Goal: Information Seeking & Learning: Learn about a topic

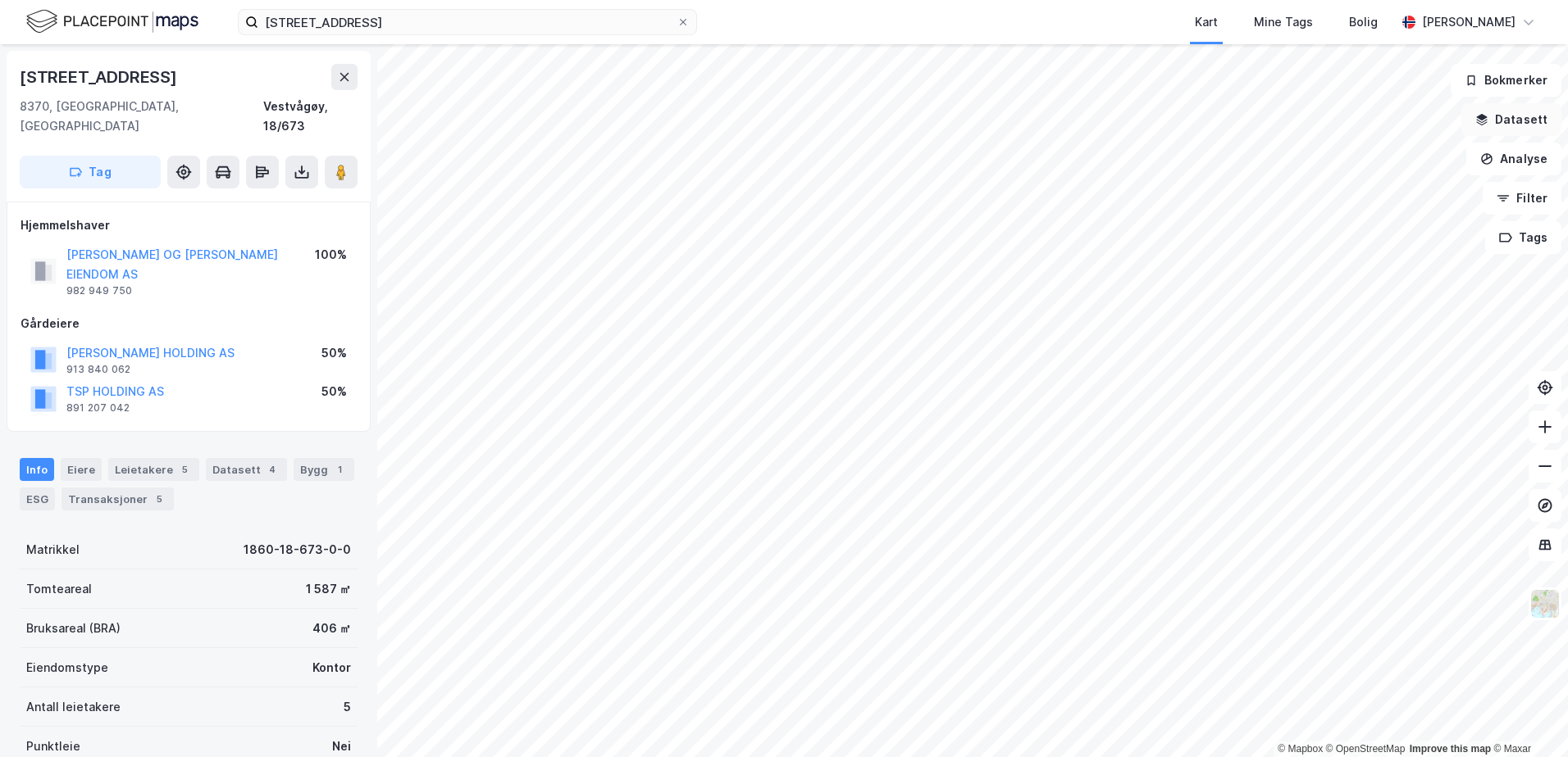
click at [1510, 116] on button "Datasett" at bounding box center [1510, 119] width 100 height 33
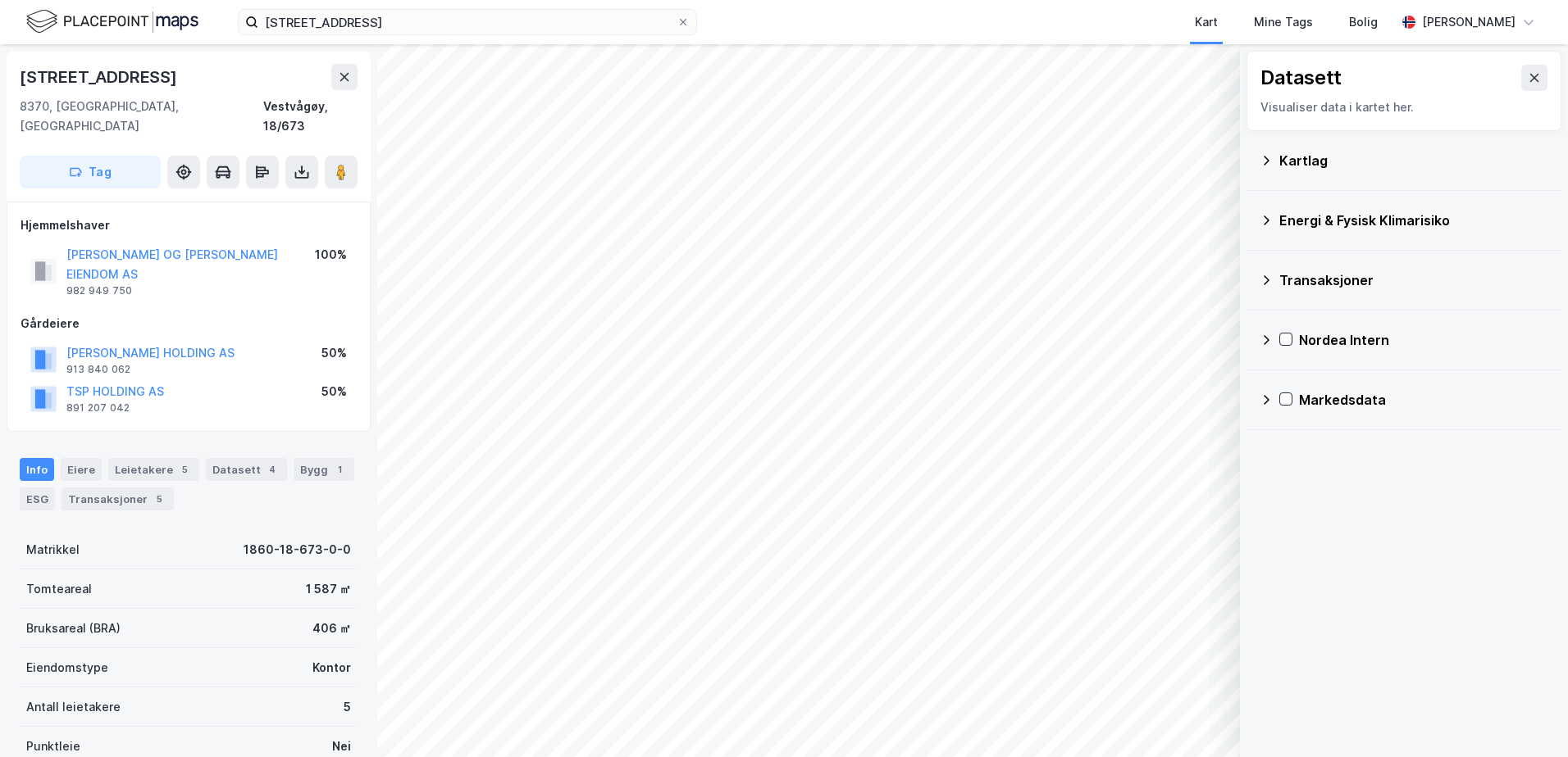
click at [1310, 158] on div "Kartlag" at bounding box center [1413, 161] width 269 height 20
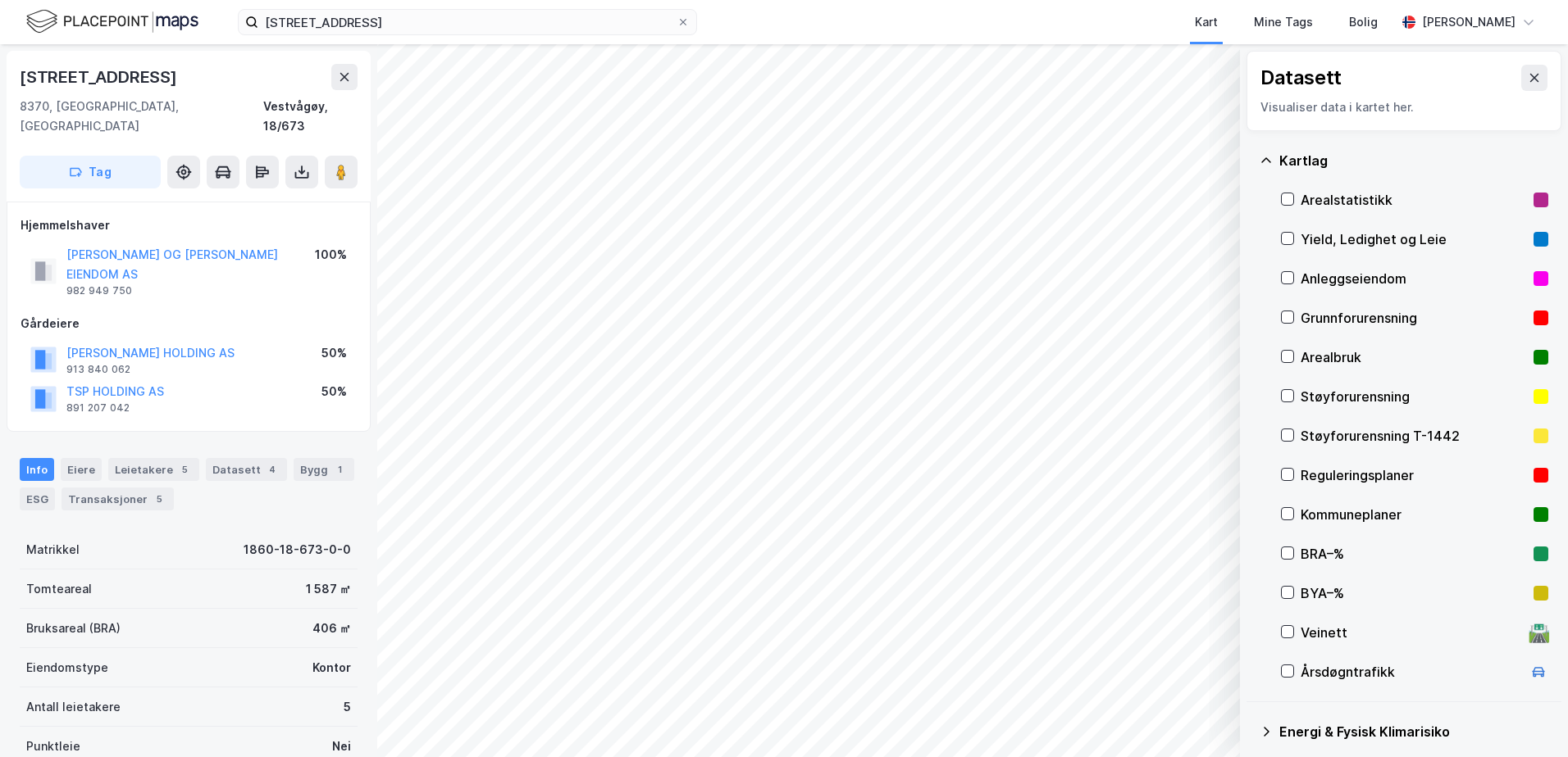
click at [1329, 313] on div "Grunnforurensning" at bounding box center [1414, 318] width 226 height 20
click at [1320, 314] on div "Grunnforurensning" at bounding box center [1414, 318] width 226 height 20
click at [1264, 163] on icon at bounding box center [1266, 161] width 13 height 13
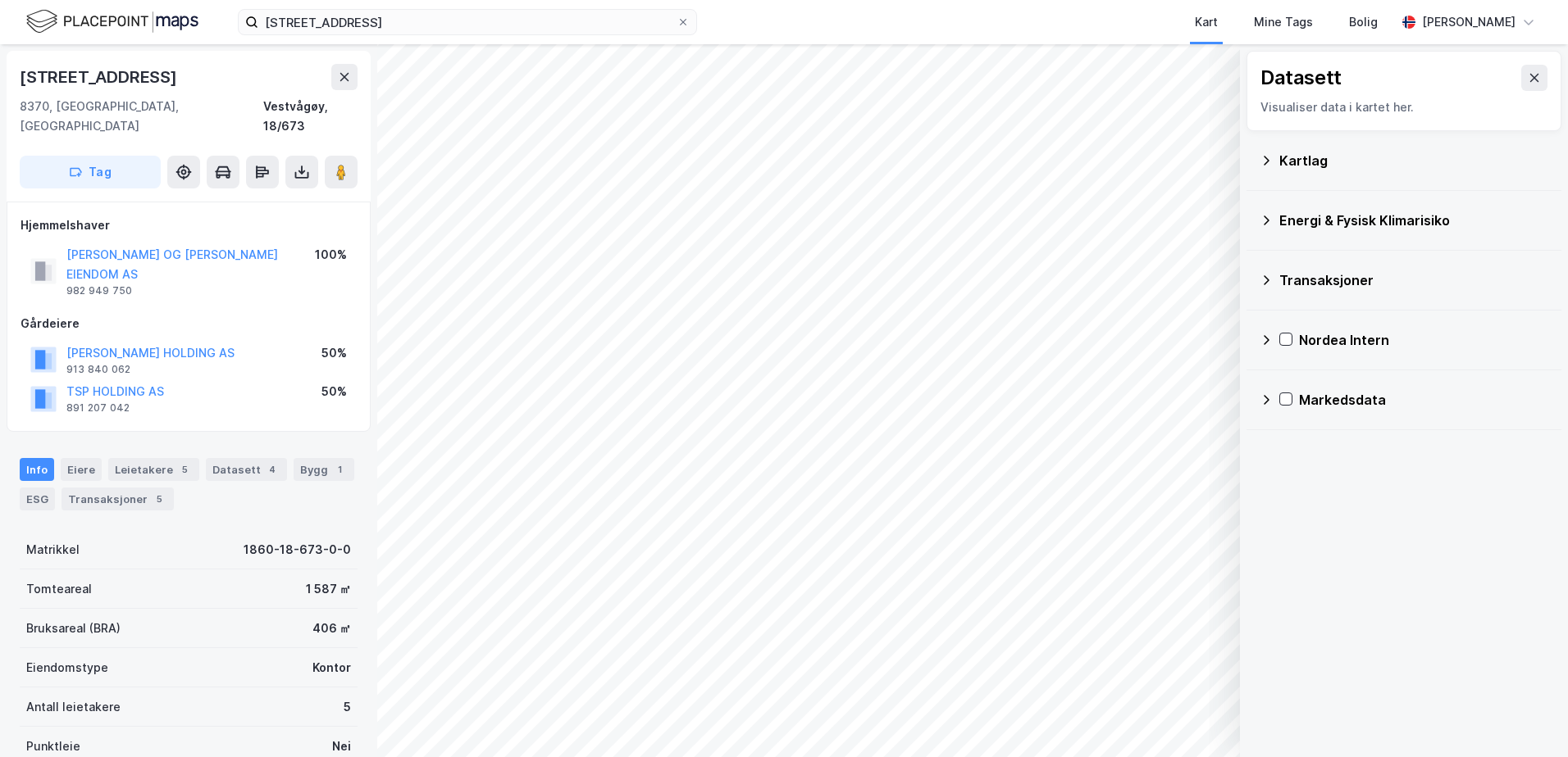
click at [1285, 221] on div "Energi & Fysisk Klimarisiko" at bounding box center [1413, 221] width 269 height 20
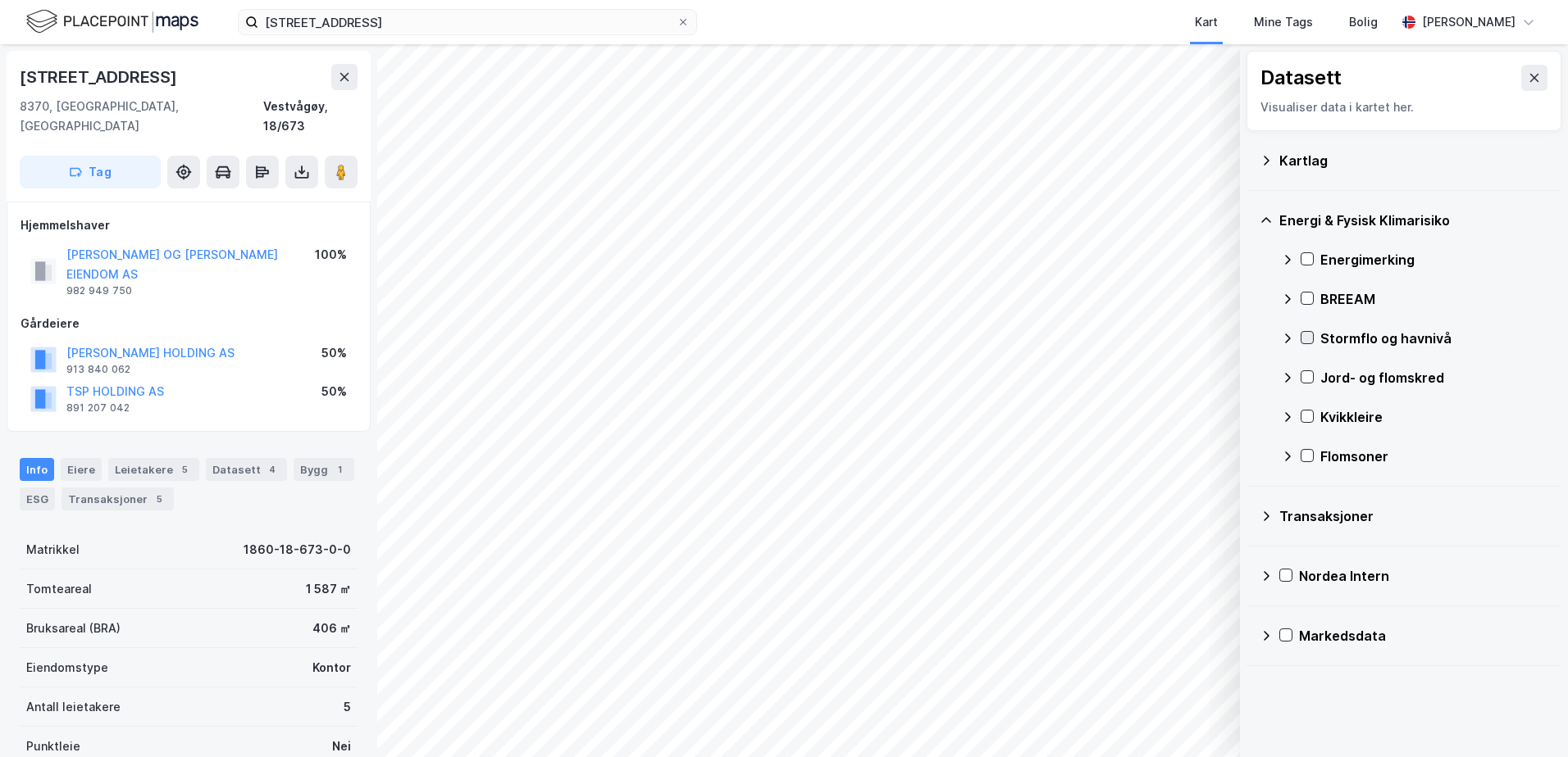
click at [1310, 338] on icon at bounding box center [1307, 338] width 9 height 5
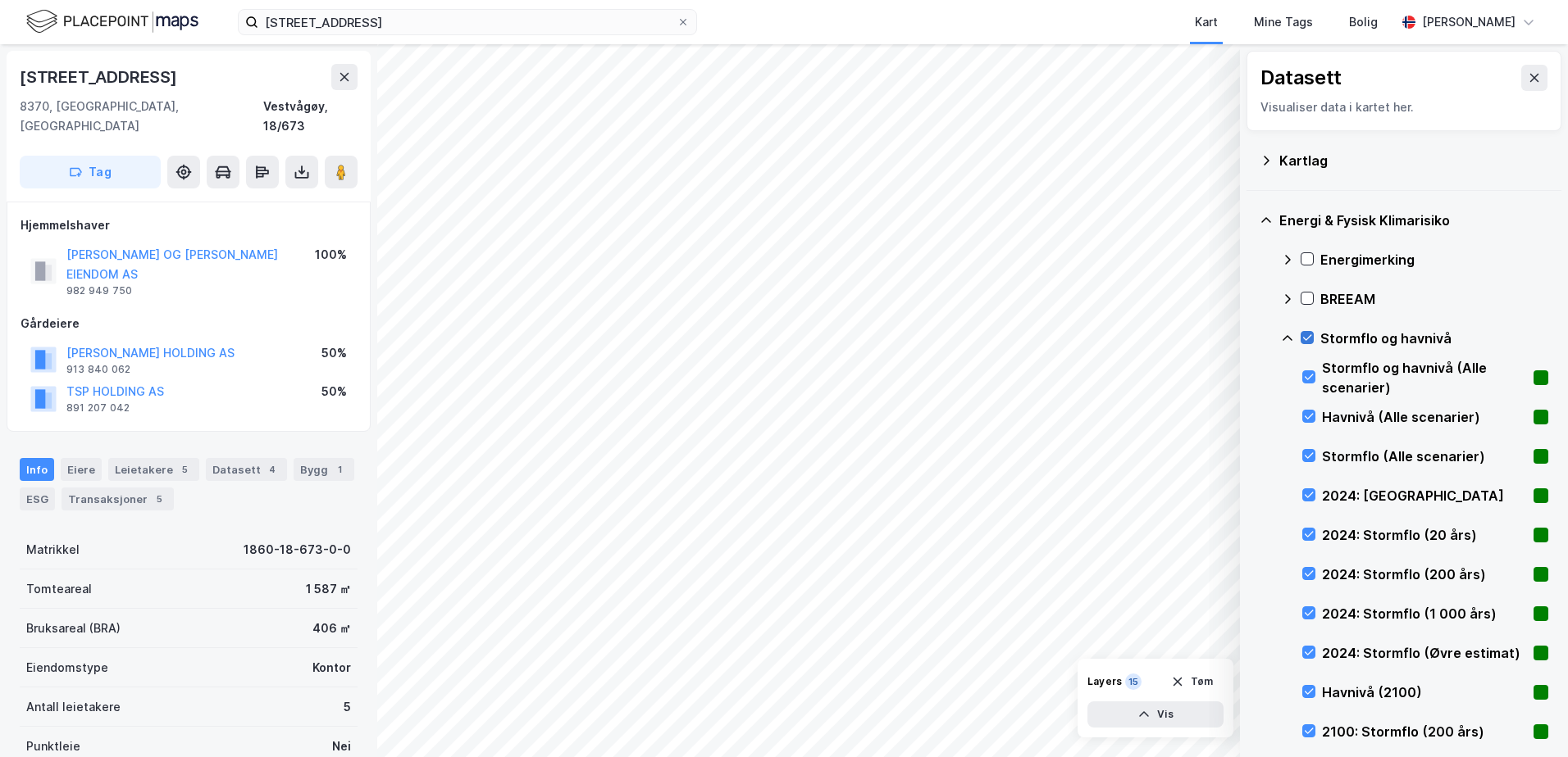
click at [1310, 338] on icon at bounding box center [1307, 338] width 9 height 5
click at [1289, 342] on icon at bounding box center [1288, 339] width 13 height 13
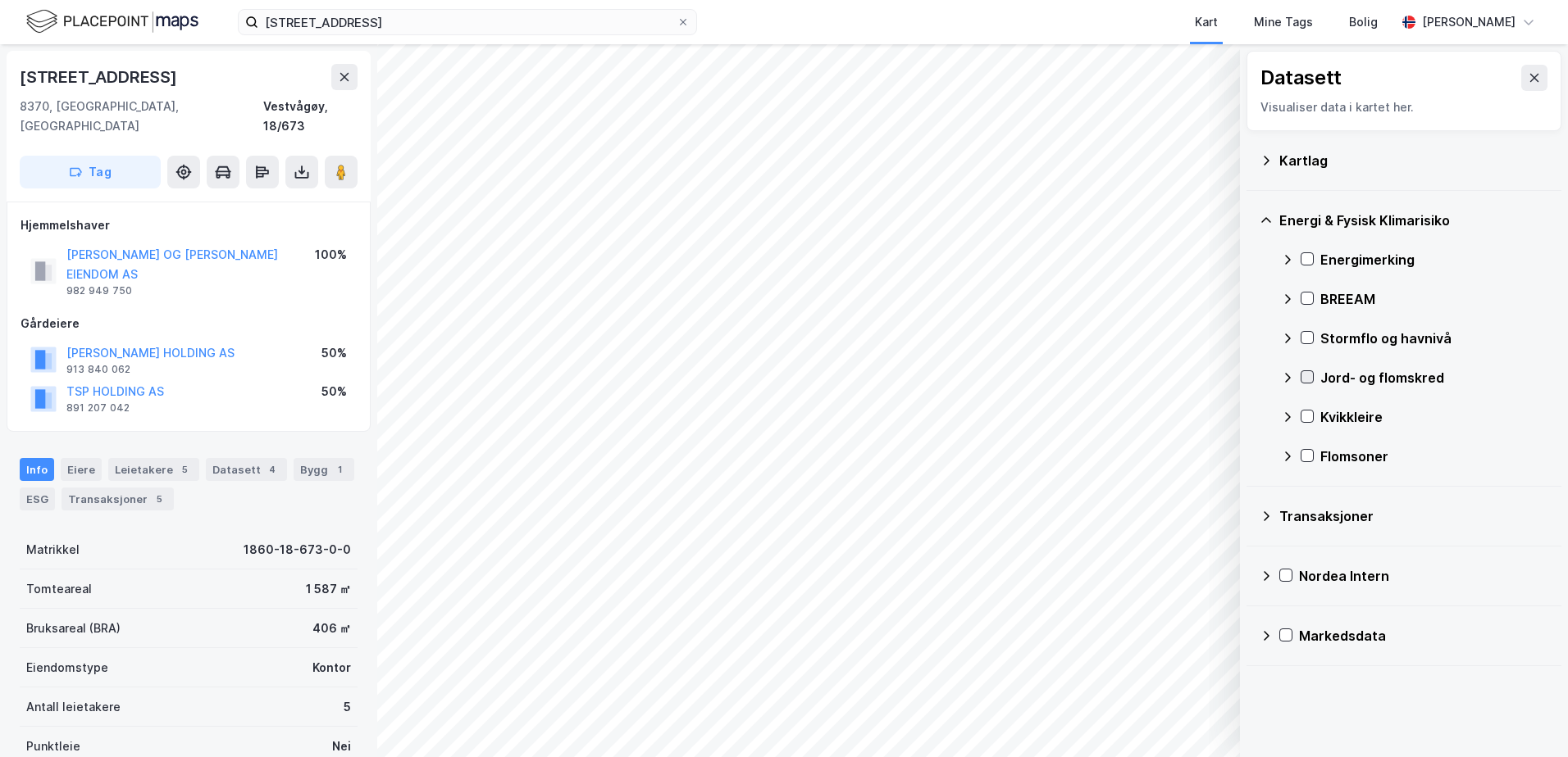
click at [1307, 376] on icon at bounding box center [1307, 376] width 12 height 12
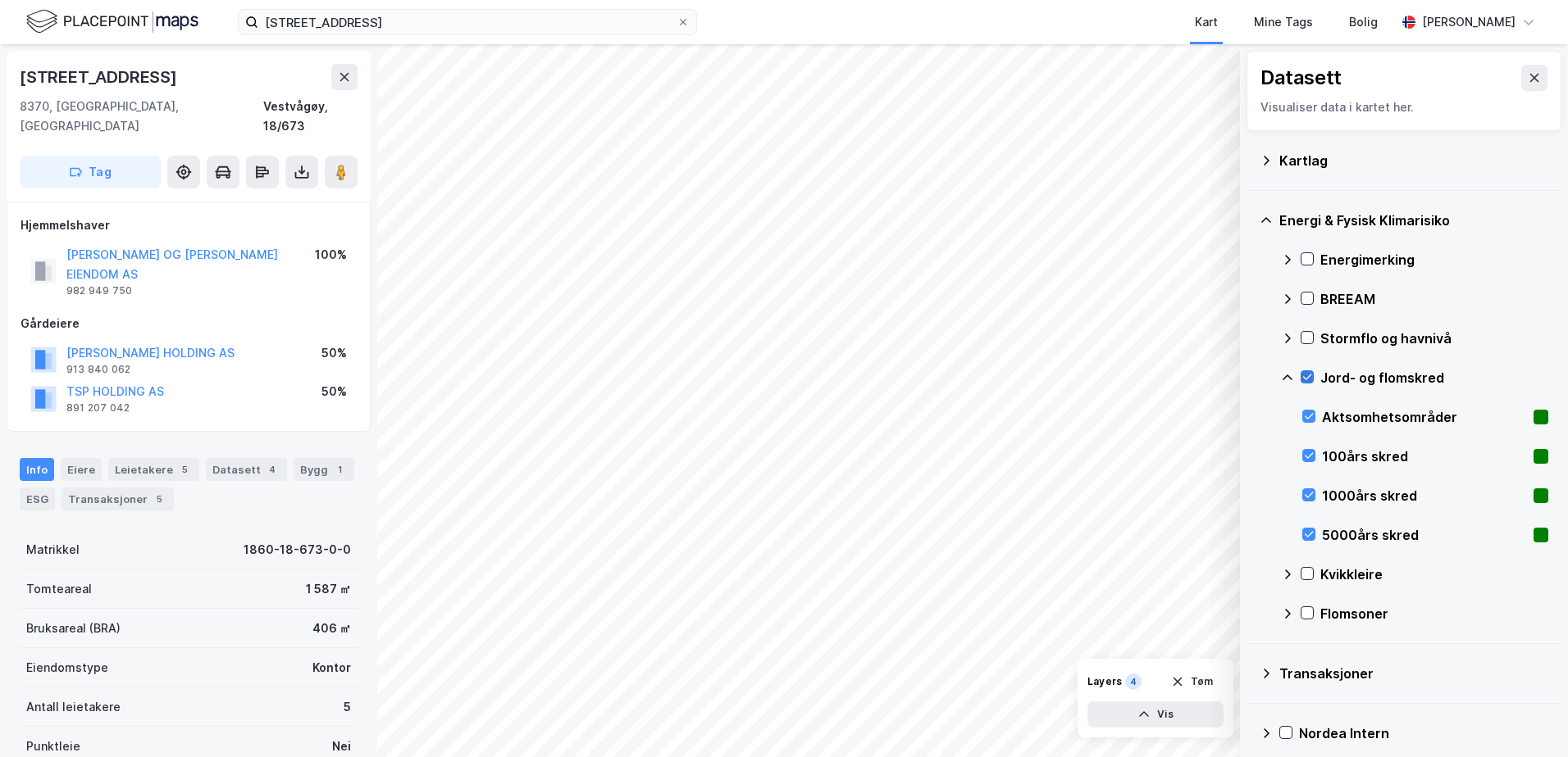
click at [1307, 376] on icon at bounding box center [1307, 376] width 12 height 12
click at [1287, 376] on icon at bounding box center [1287, 377] width 10 height 5
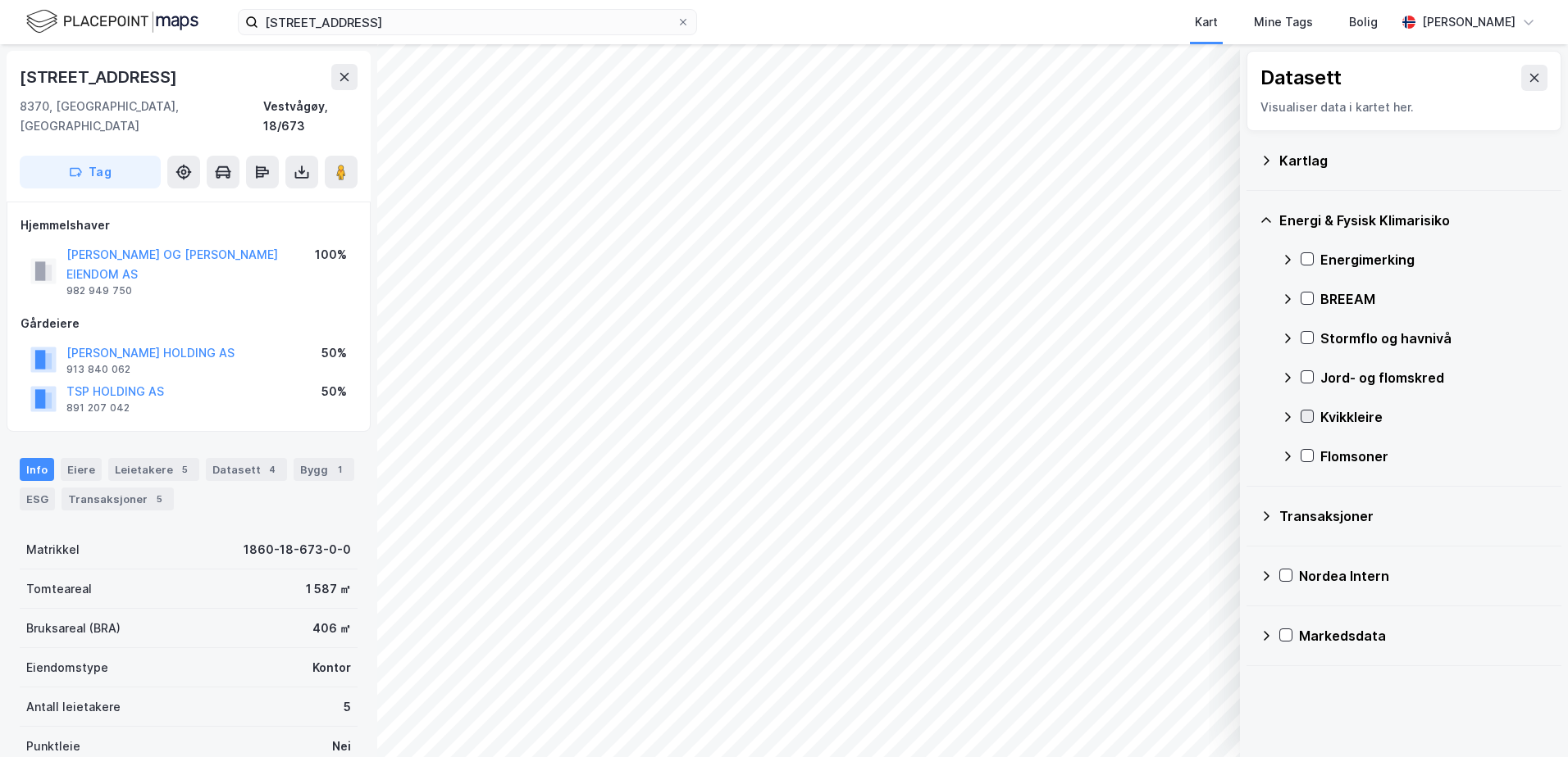
click at [1308, 418] on icon at bounding box center [1307, 417] width 9 height 5
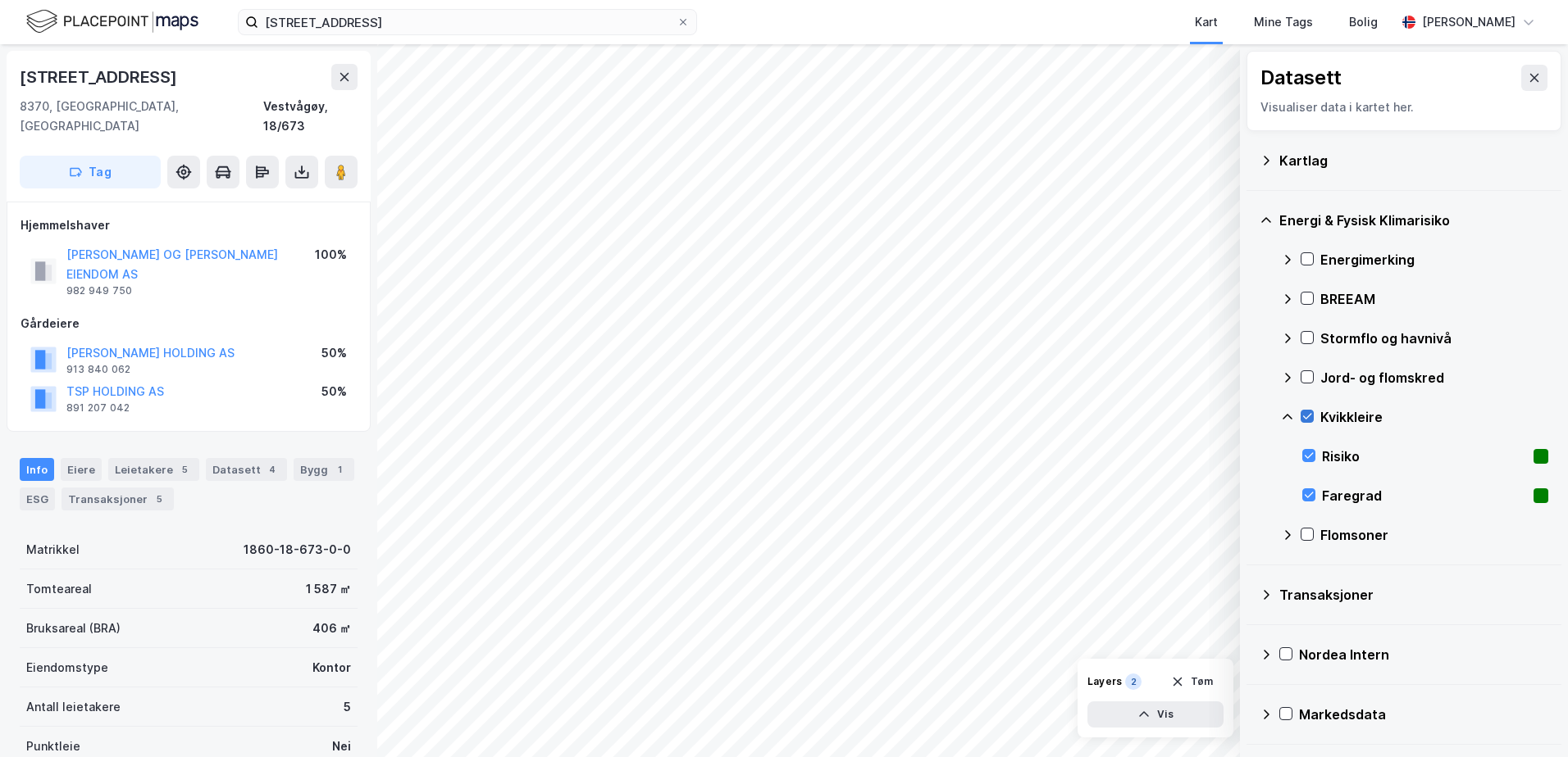
click at [1308, 418] on icon at bounding box center [1307, 417] width 9 height 5
click at [1285, 418] on icon at bounding box center [1287, 417] width 10 height 5
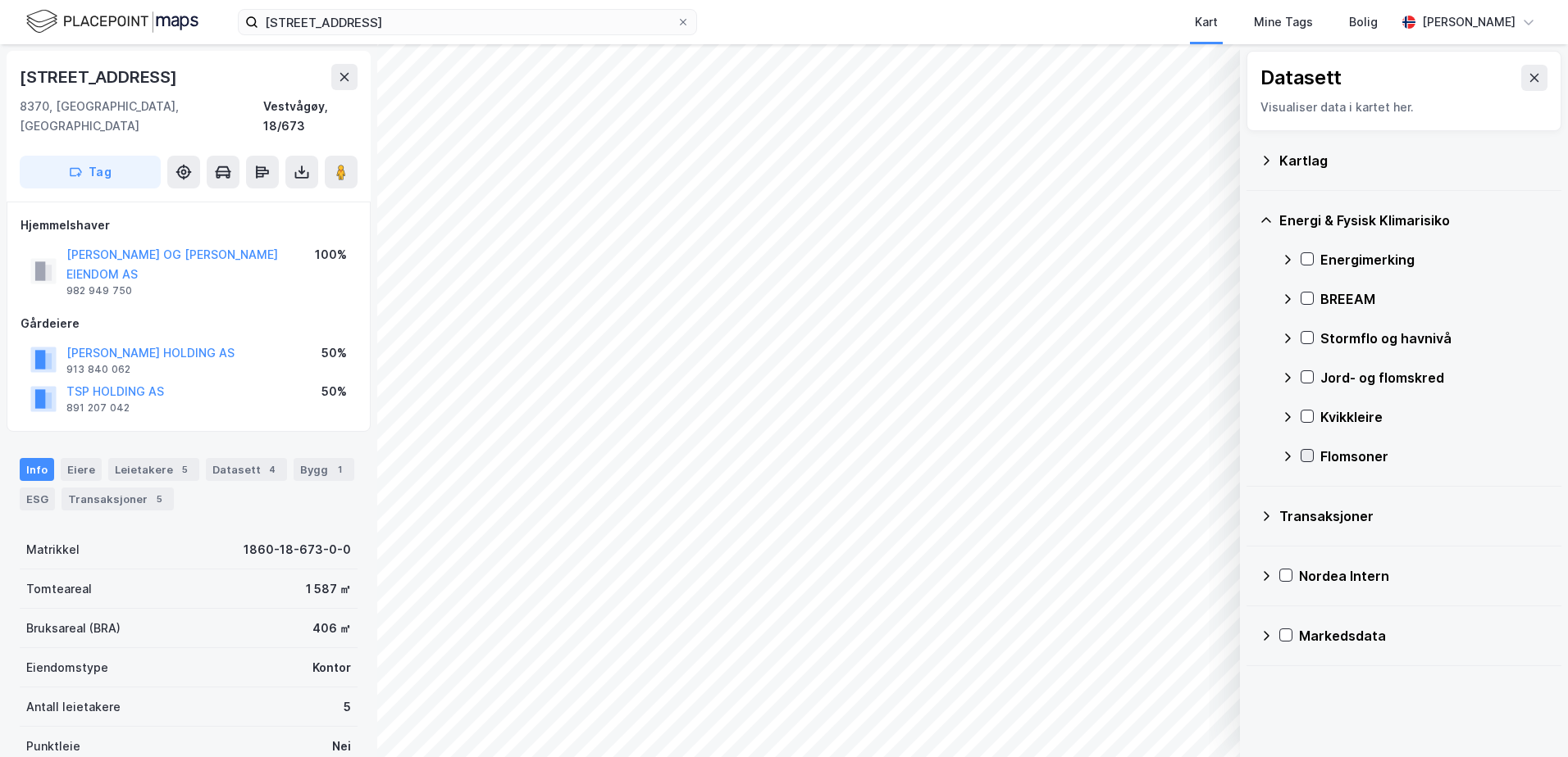
click at [1307, 455] on icon at bounding box center [1307, 455] width 12 height 12
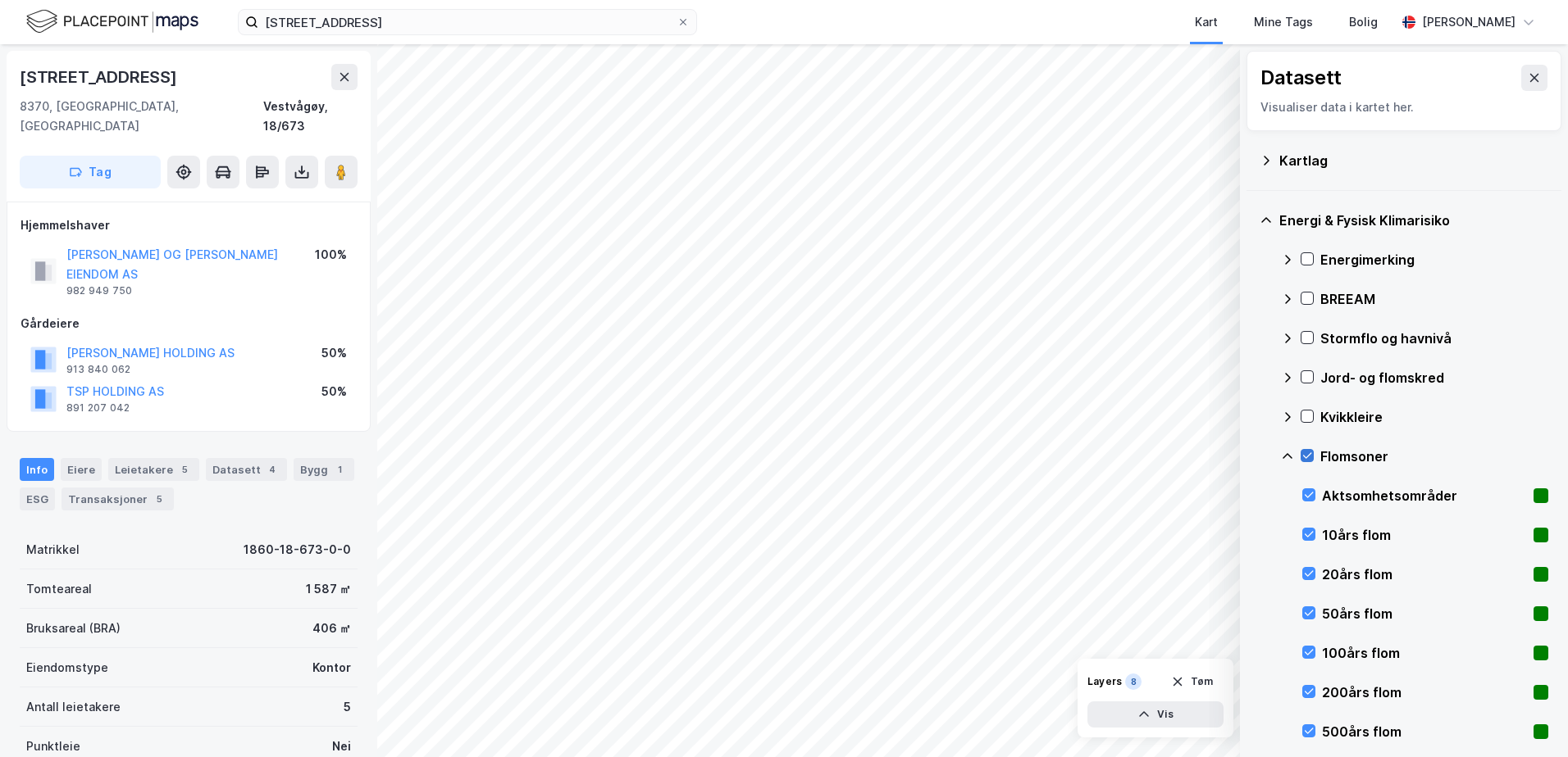
click at [1307, 454] on icon at bounding box center [1307, 455] width 12 height 12
click at [1287, 454] on icon at bounding box center [1287, 456] width 10 height 5
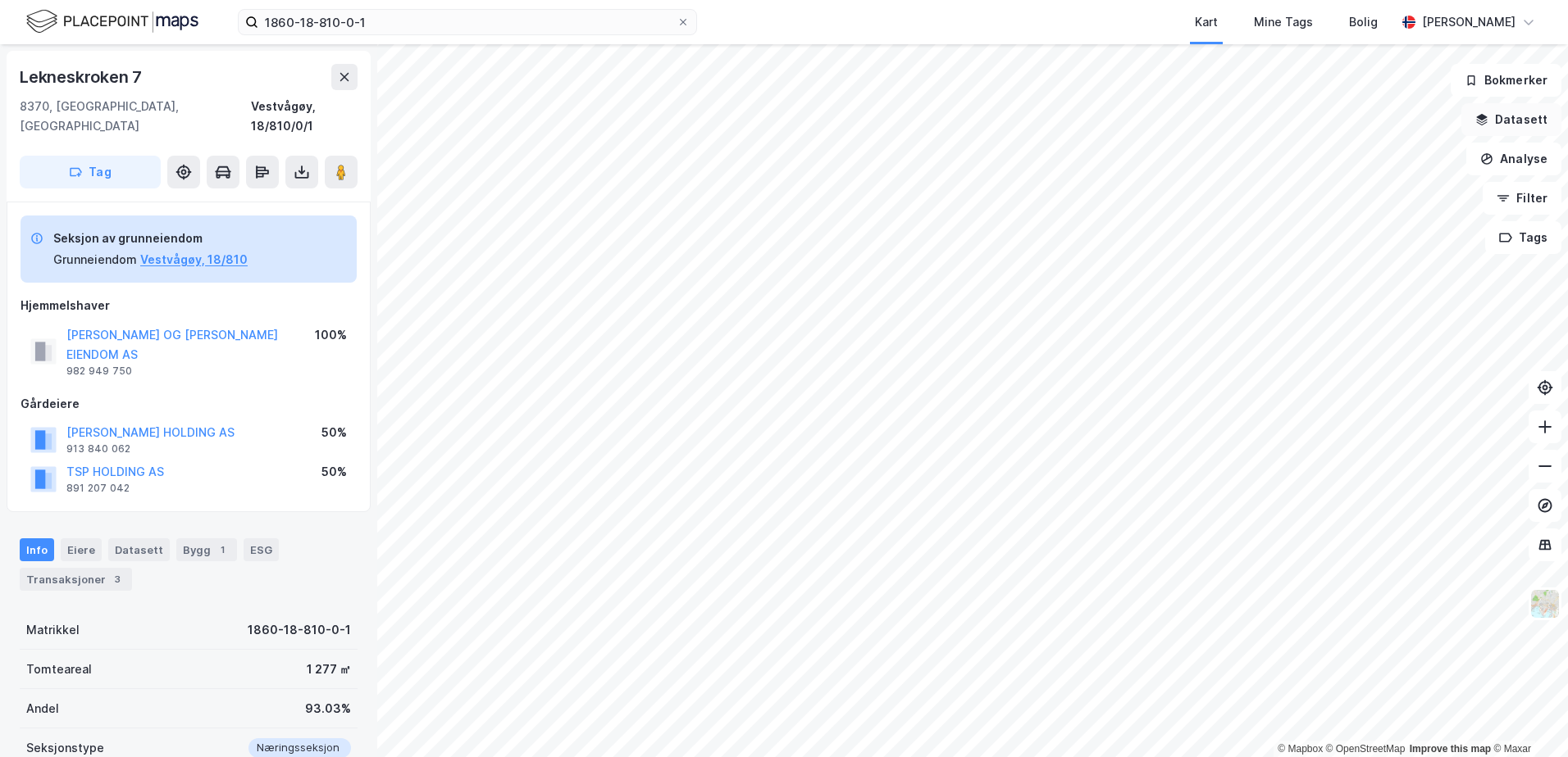
click at [1500, 110] on button "Datasett" at bounding box center [1510, 119] width 100 height 33
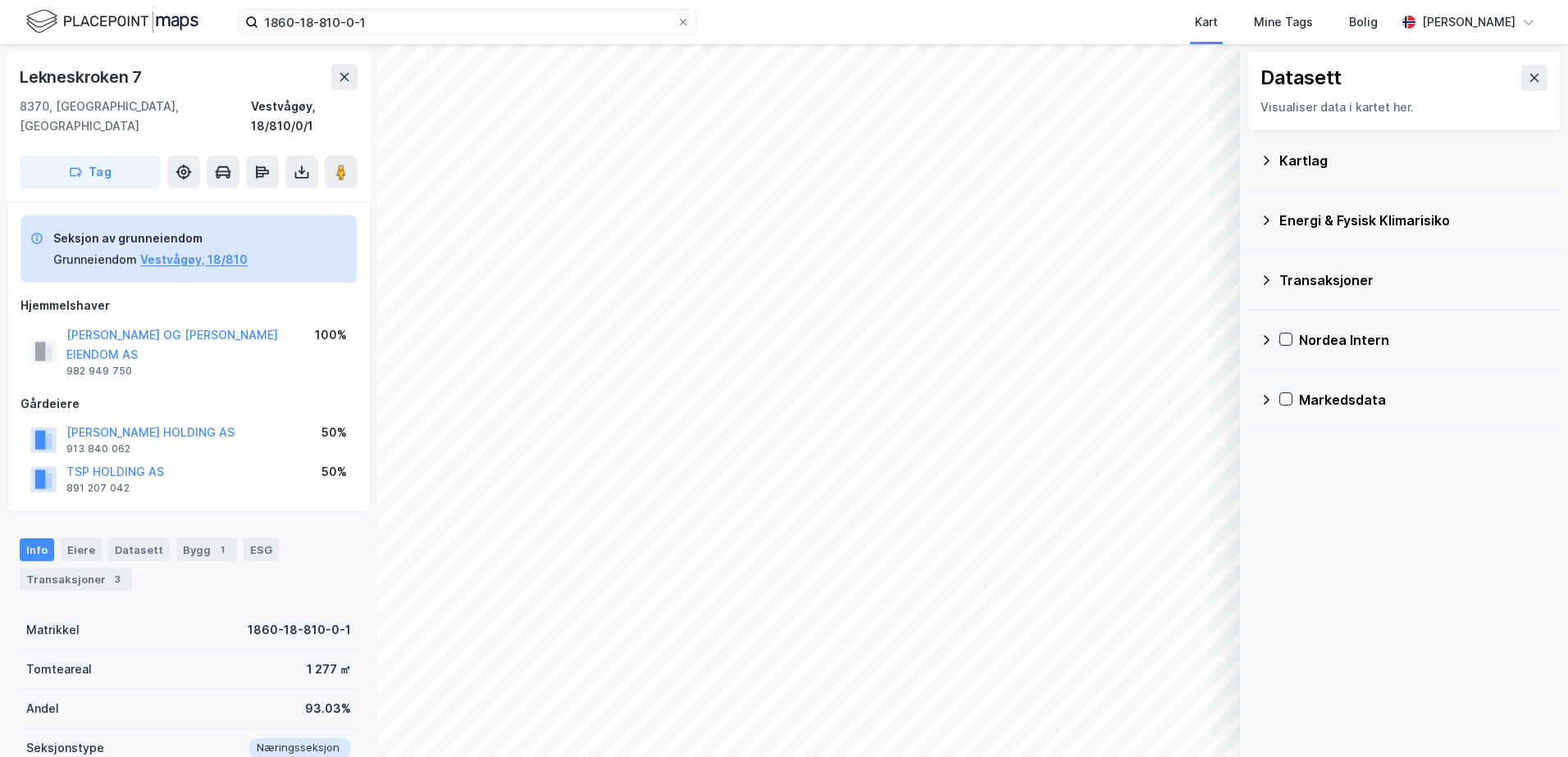
click at [1279, 152] on div "Kartlag" at bounding box center [1404, 161] width 288 height 40
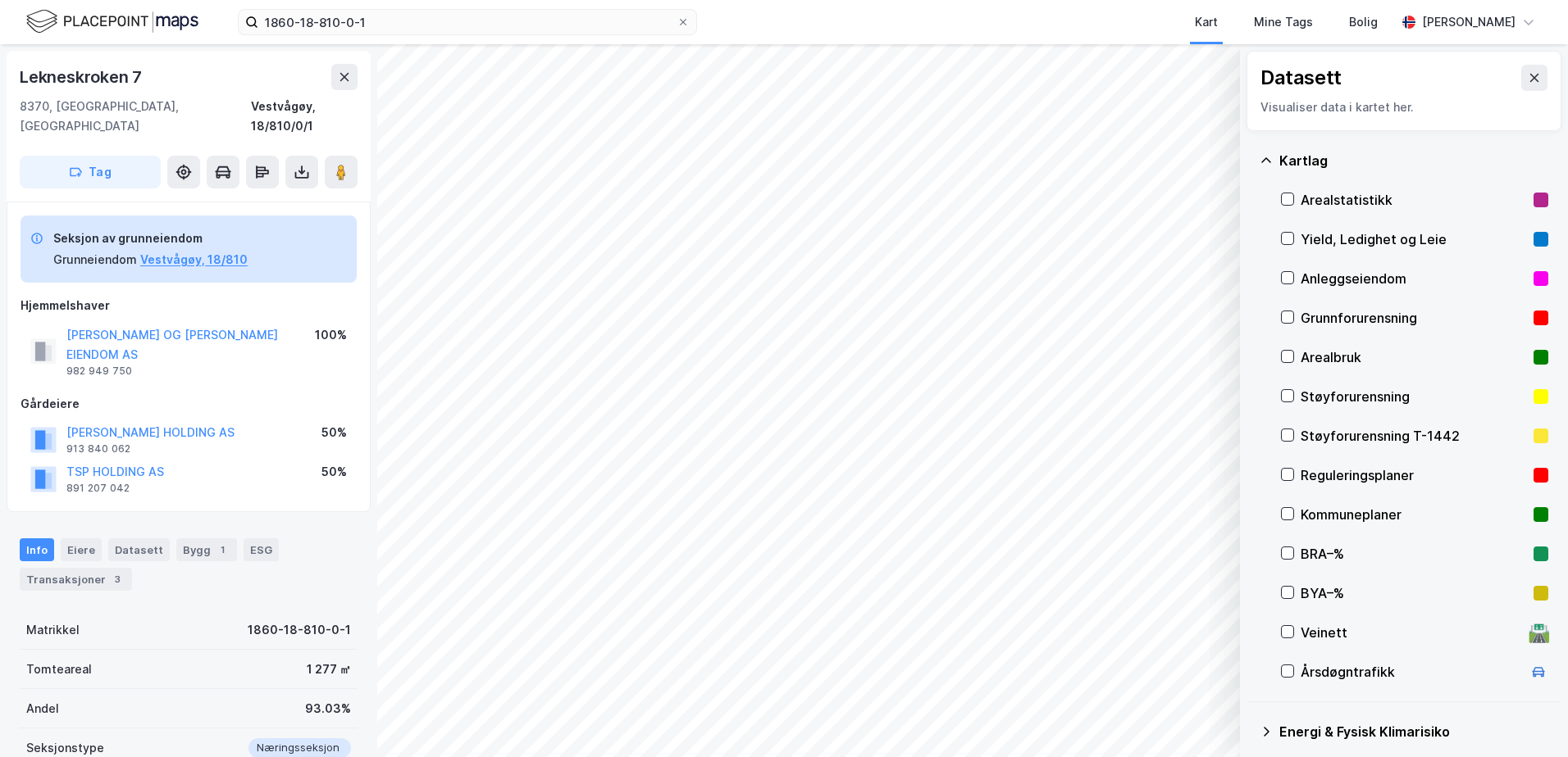
click at [1324, 312] on div "Grunnforurensning" at bounding box center [1414, 318] width 226 height 20
click at [1324, 312] on div "Grunnforurensning" at bounding box center [1414, 318] width 226 height 20
click at [1266, 158] on icon at bounding box center [1266, 159] width 10 height 4
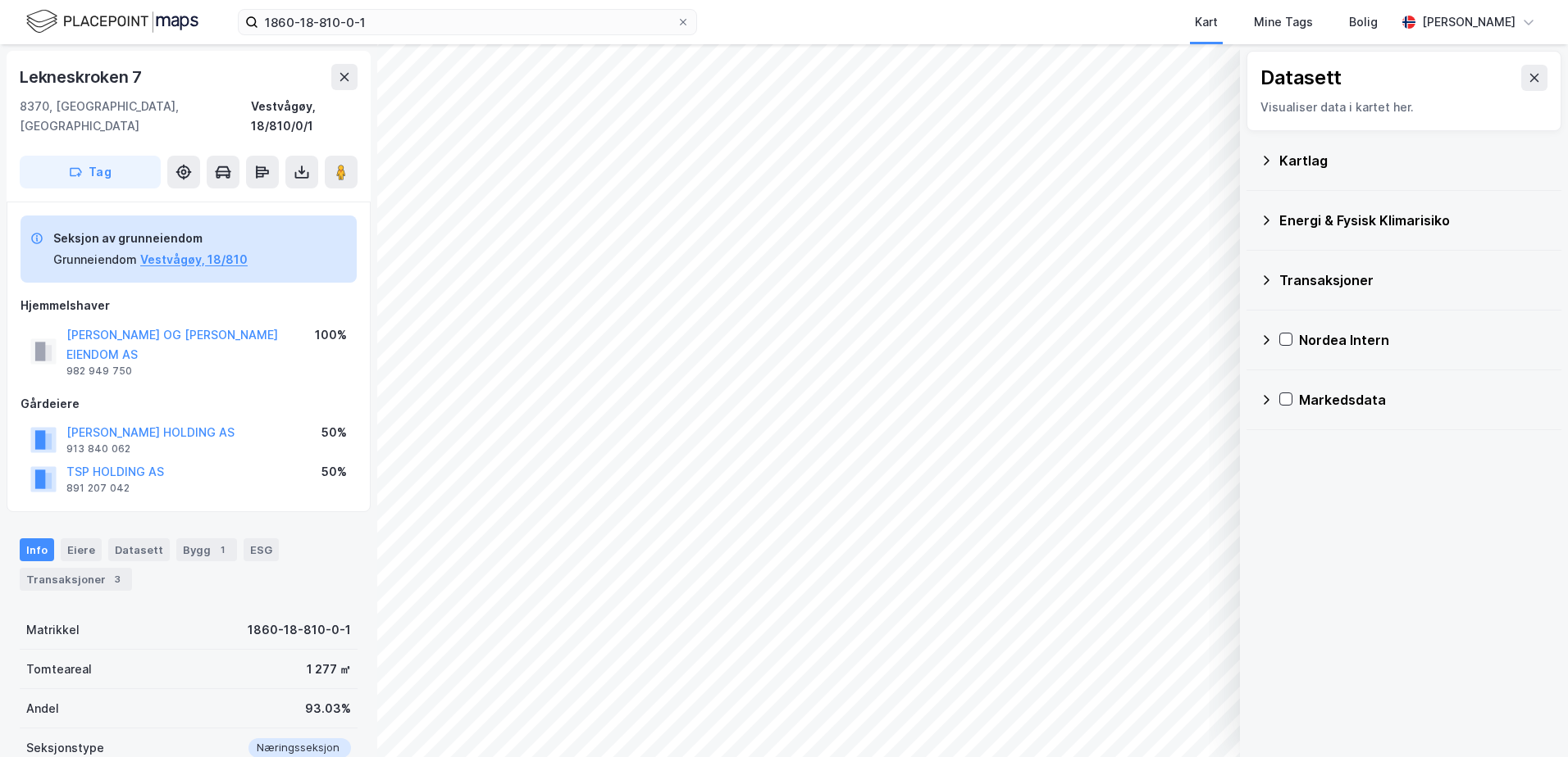
click at [1306, 220] on div "Energi & Fysisk Klimarisiko" at bounding box center [1413, 221] width 269 height 20
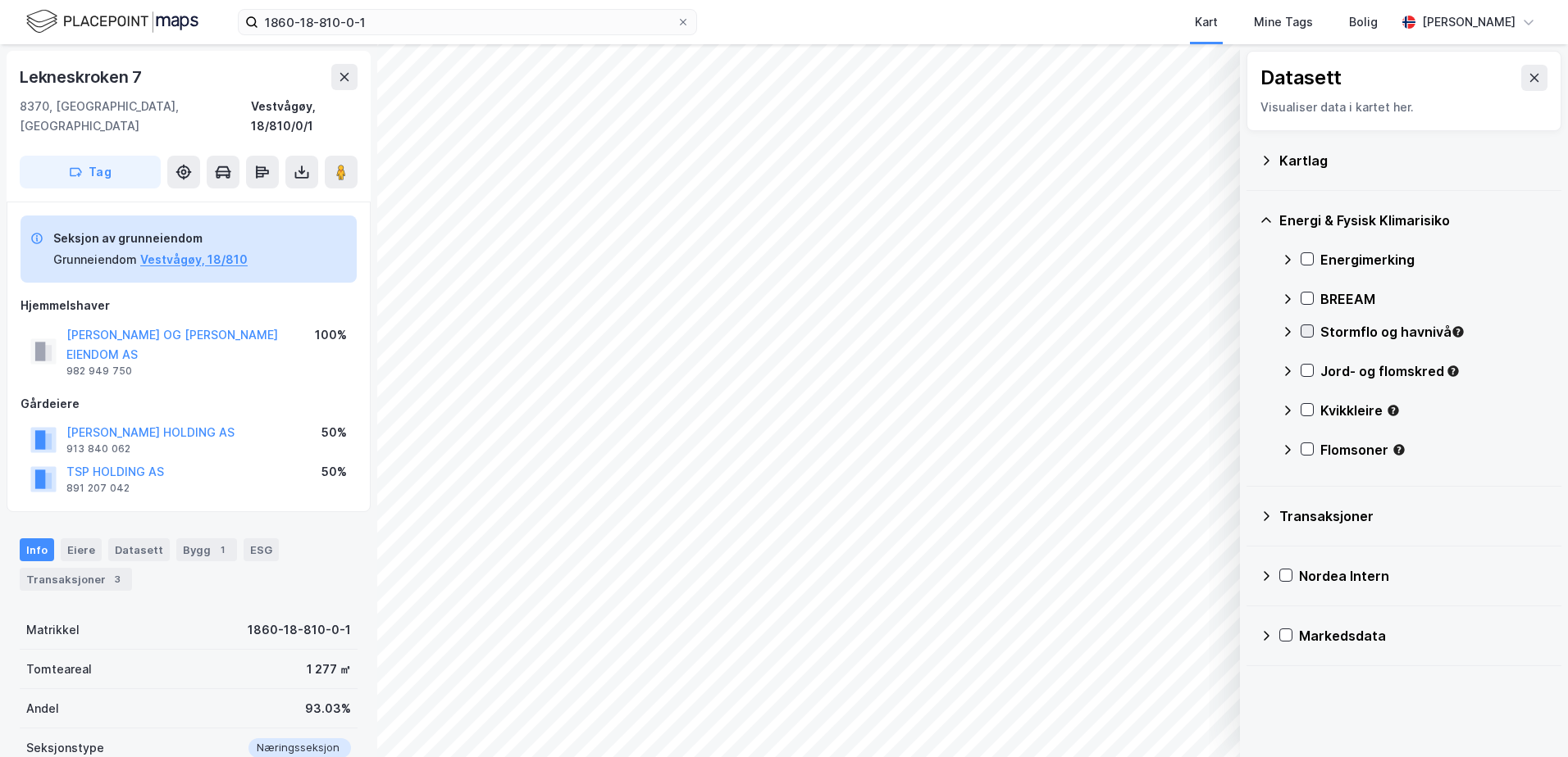
click at [1303, 333] on icon at bounding box center [1307, 330] width 12 height 12
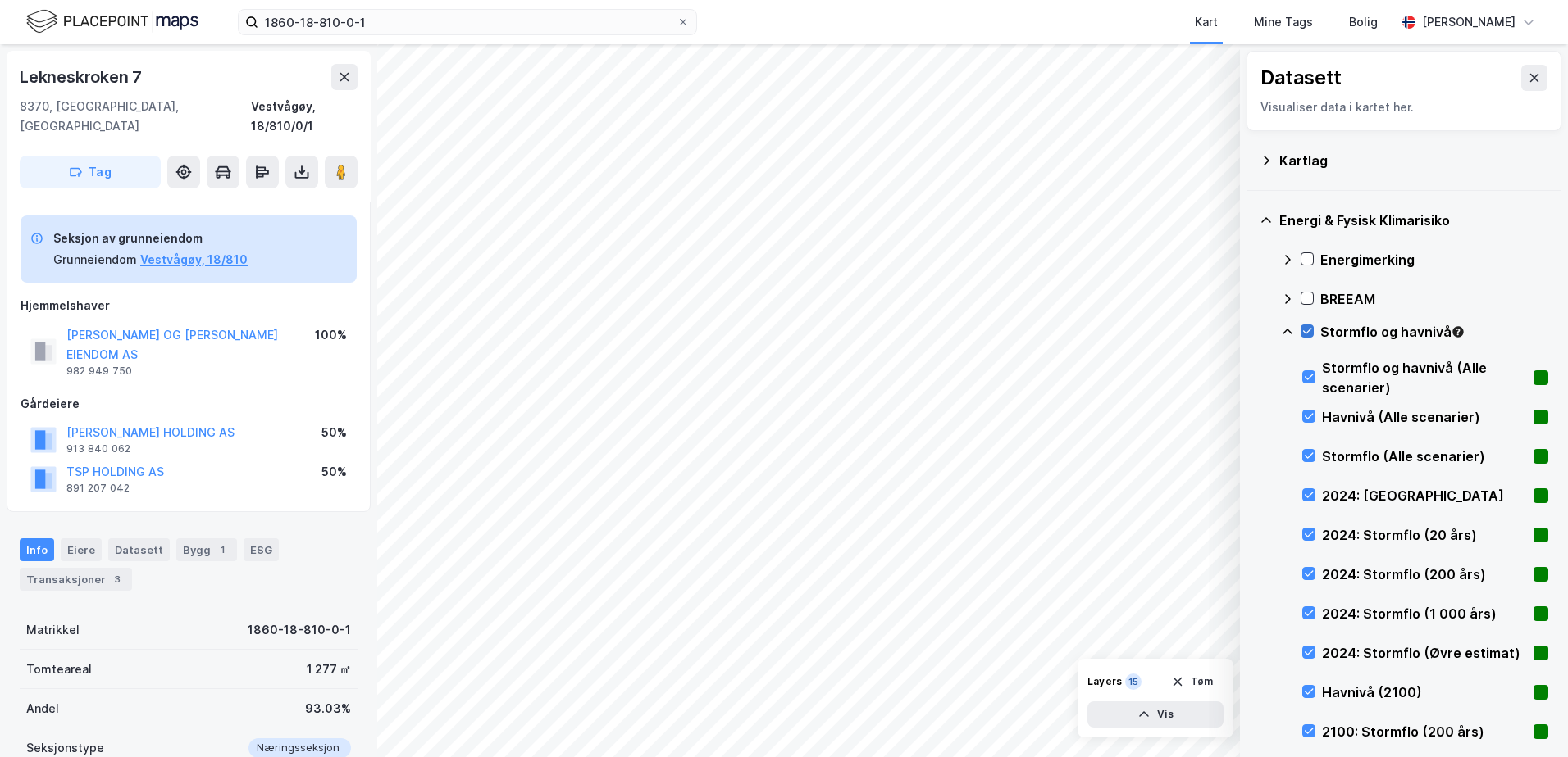
click at [1305, 327] on icon at bounding box center [1307, 330] width 12 height 12
click at [1288, 330] on icon at bounding box center [1288, 331] width 13 height 13
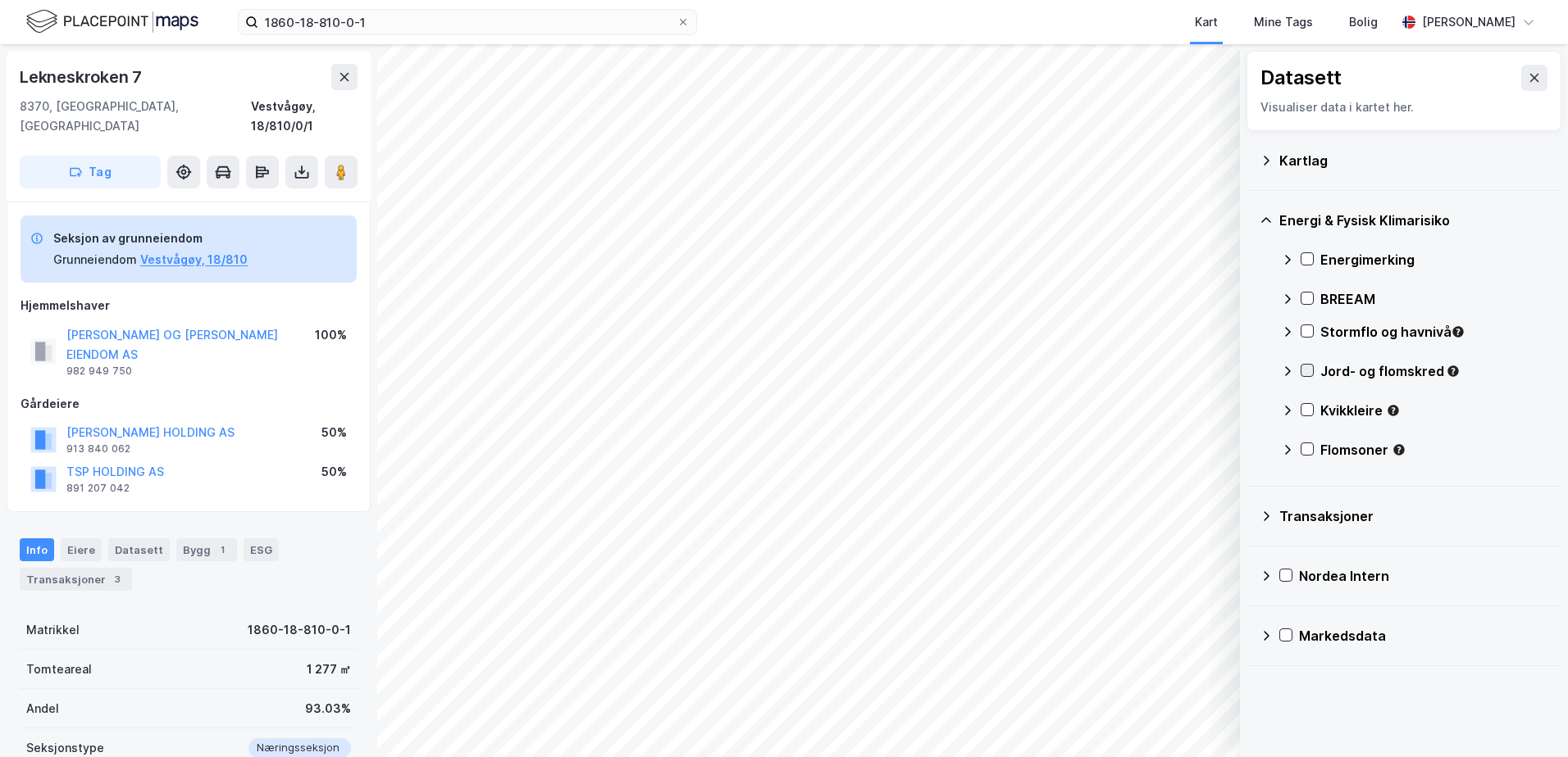
click at [1304, 371] on icon at bounding box center [1307, 371] width 9 height 5
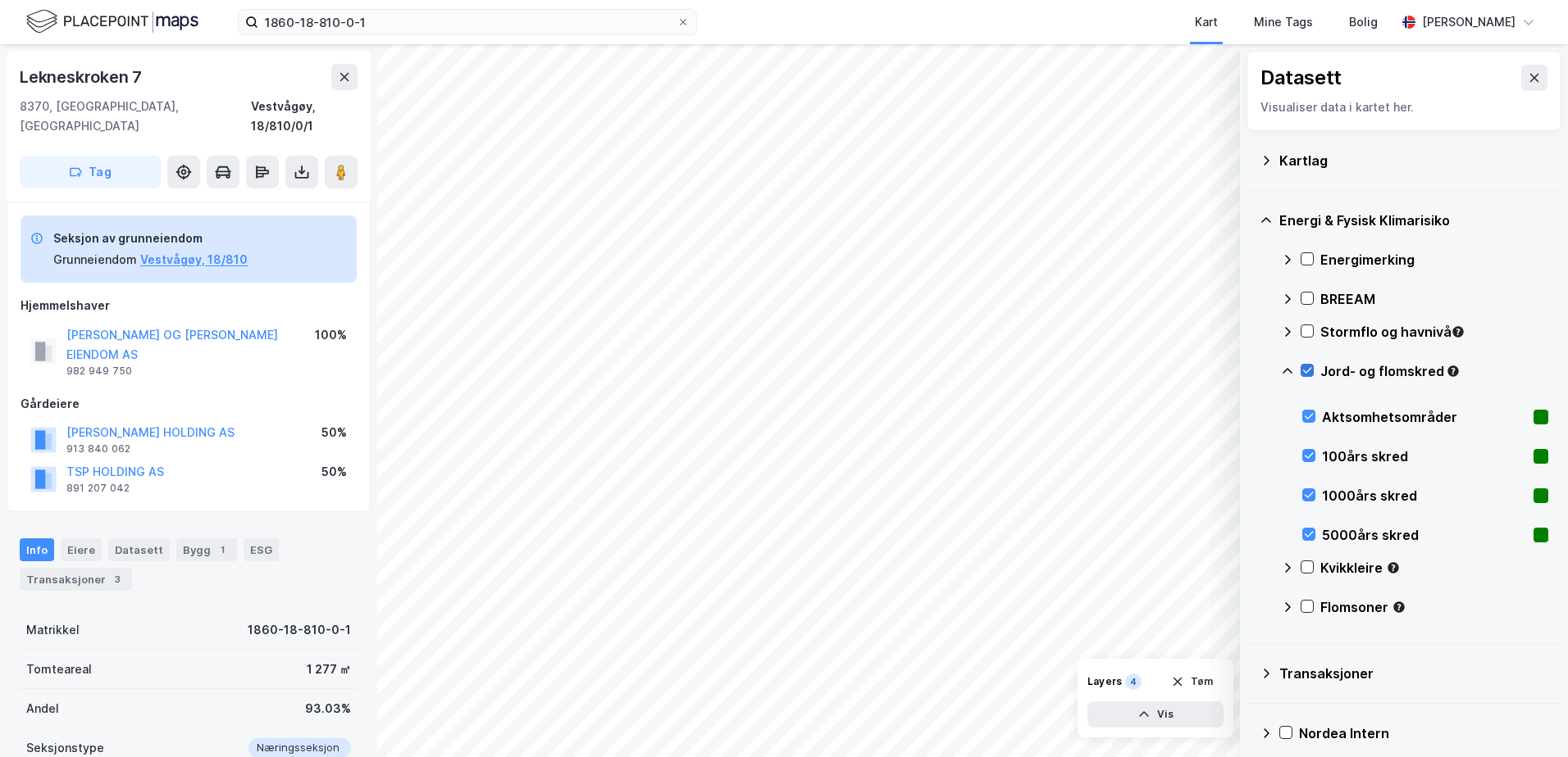
click at [1304, 371] on icon at bounding box center [1307, 371] width 9 height 5
click at [1287, 373] on icon at bounding box center [1288, 371] width 13 height 13
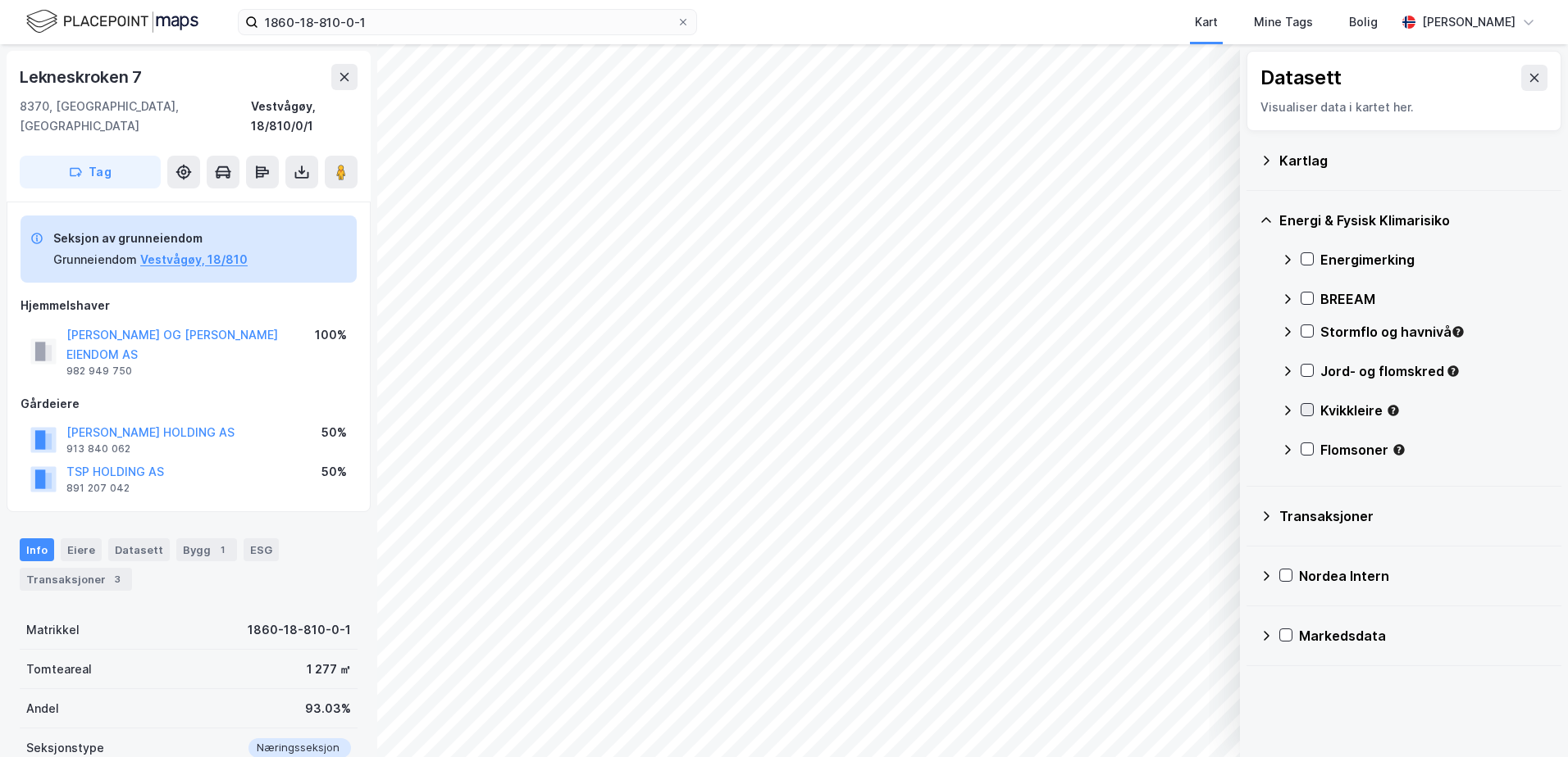
click at [1305, 407] on icon at bounding box center [1307, 409] width 12 height 12
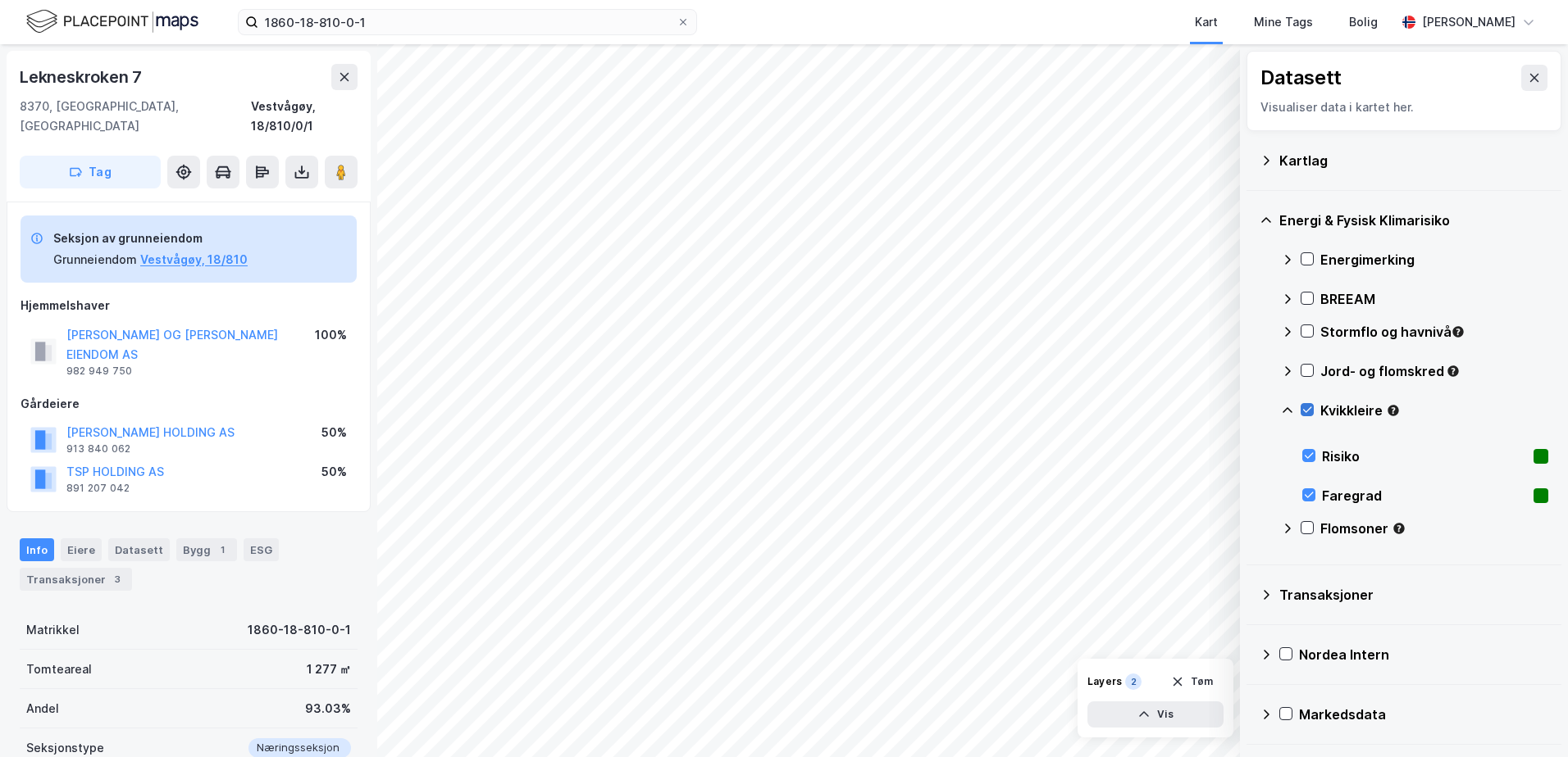
click at [1305, 407] on icon at bounding box center [1307, 409] width 12 height 12
click at [1282, 409] on icon at bounding box center [1288, 410] width 13 height 13
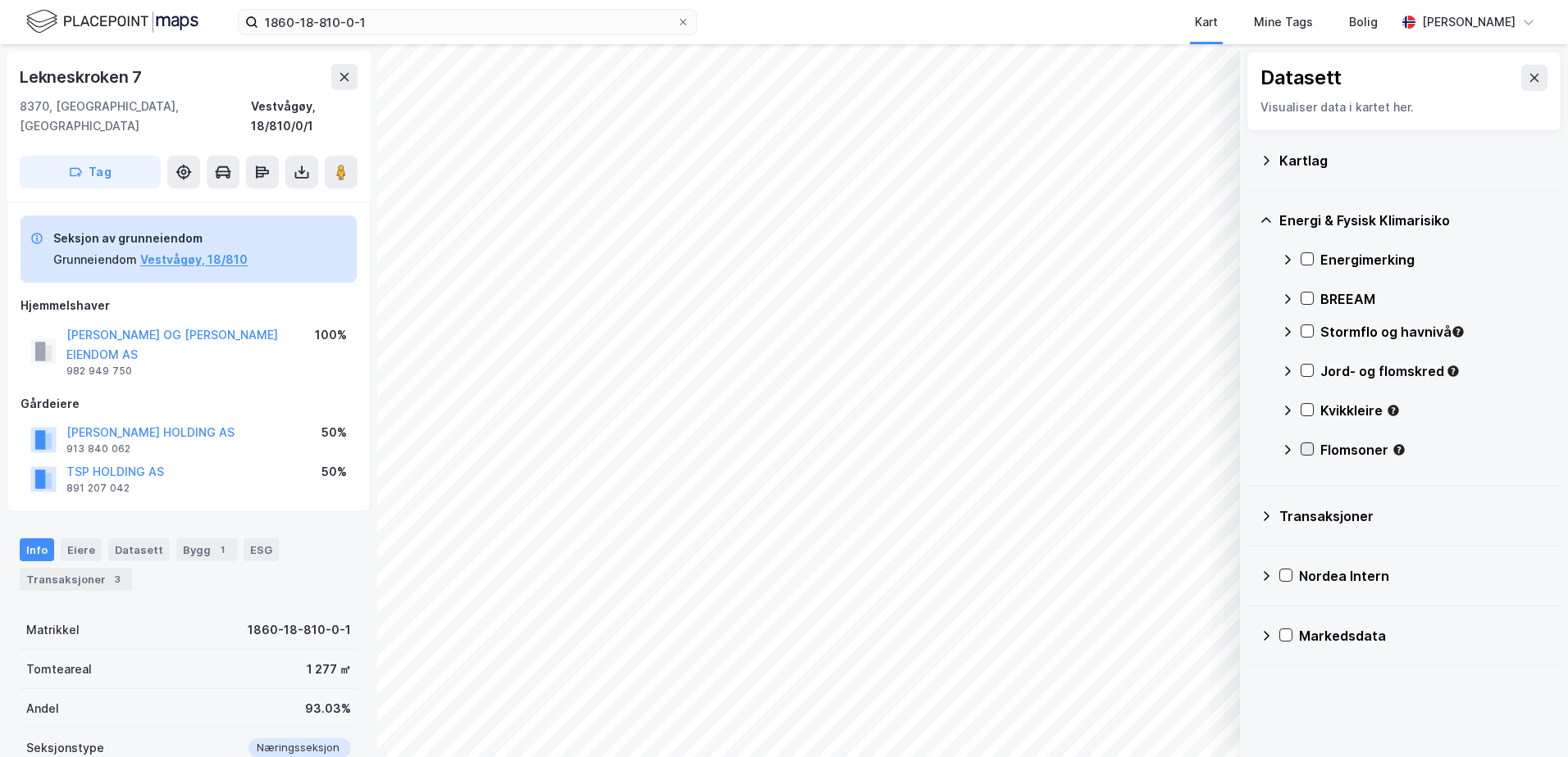
click at [1307, 444] on icon at bounding box center [1307, 449] width 12 height 12
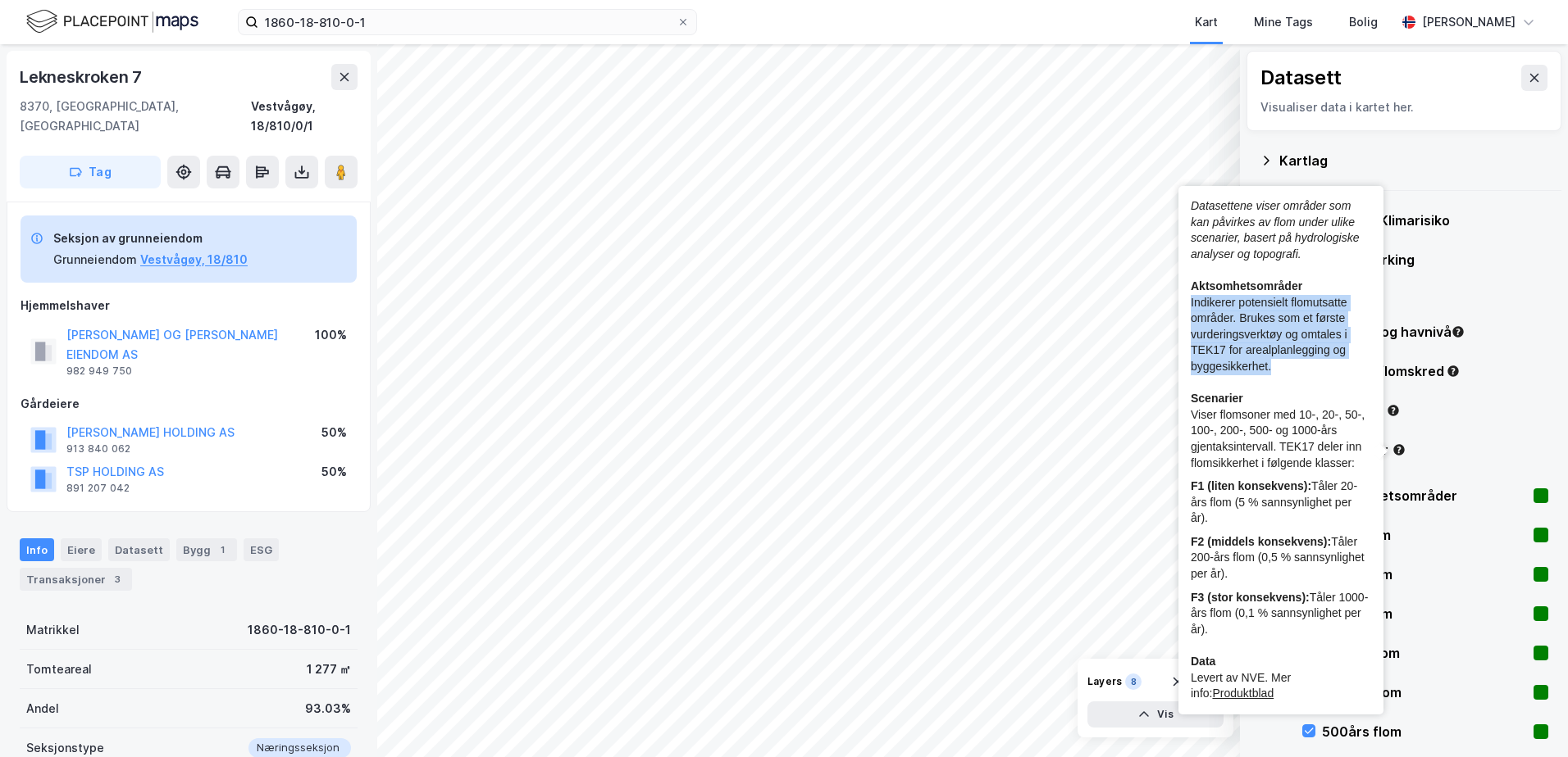
copy div "Indikerer potensielt flomutsatte områder. Brukes som et første vurderingsverktø…"
drag, startPoint x: 1190, startPoint y: 301, endPoint x: 1273, endPoint y: 371, distance: 108.6
click at [1273, 371] on div "Datasettene viser områder som kan påvirkes av flom under ulike scenarier, baser…" at bounding box center [1281, 450] width 205 height 529
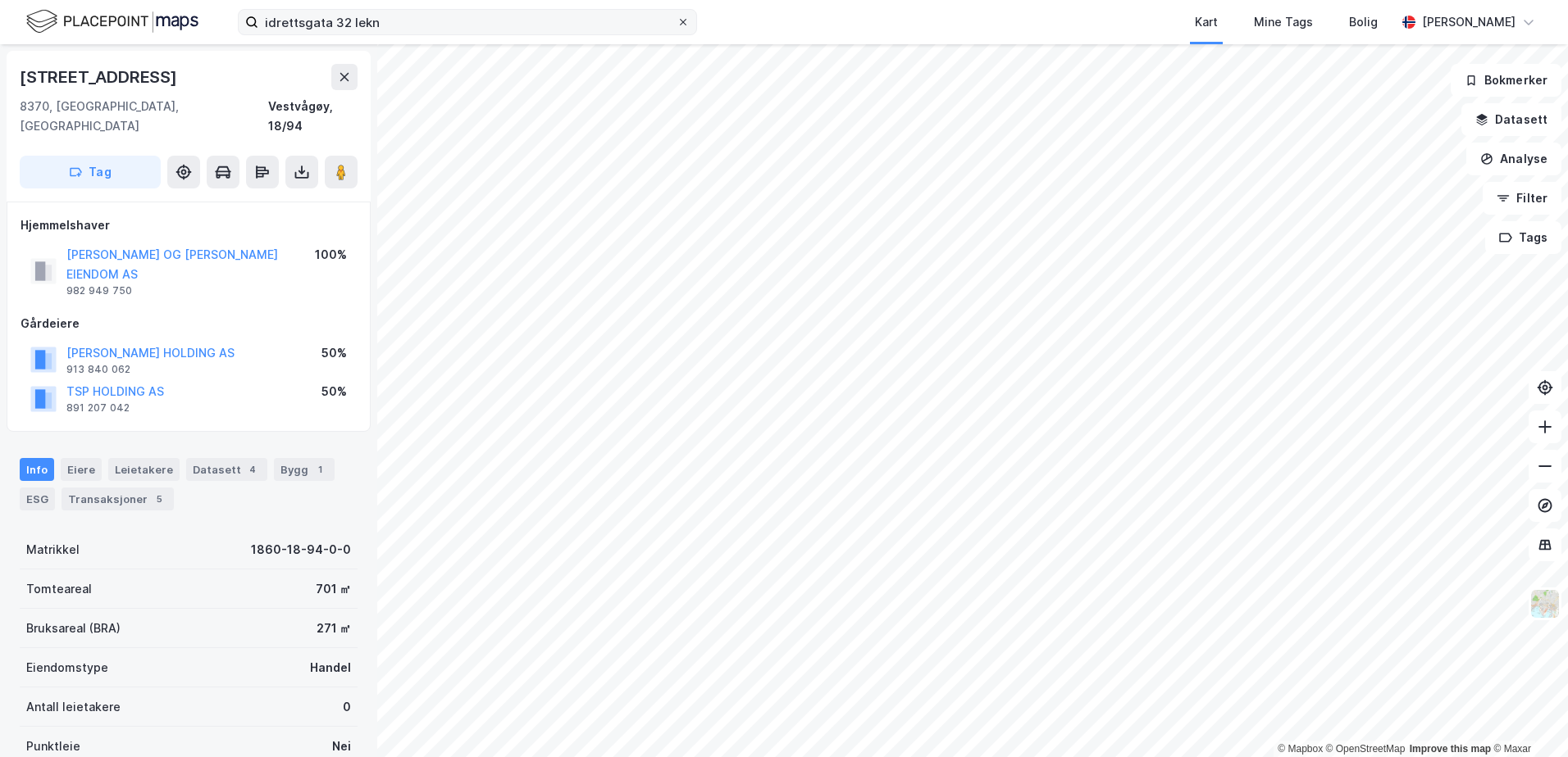
click at [683, 22] on icon at bounding box center [683, 22] width 6 height 6
click at [677, 22] on input "idrettsgata 32 lekn" at bounding box center [467, 22] width 418 height 24
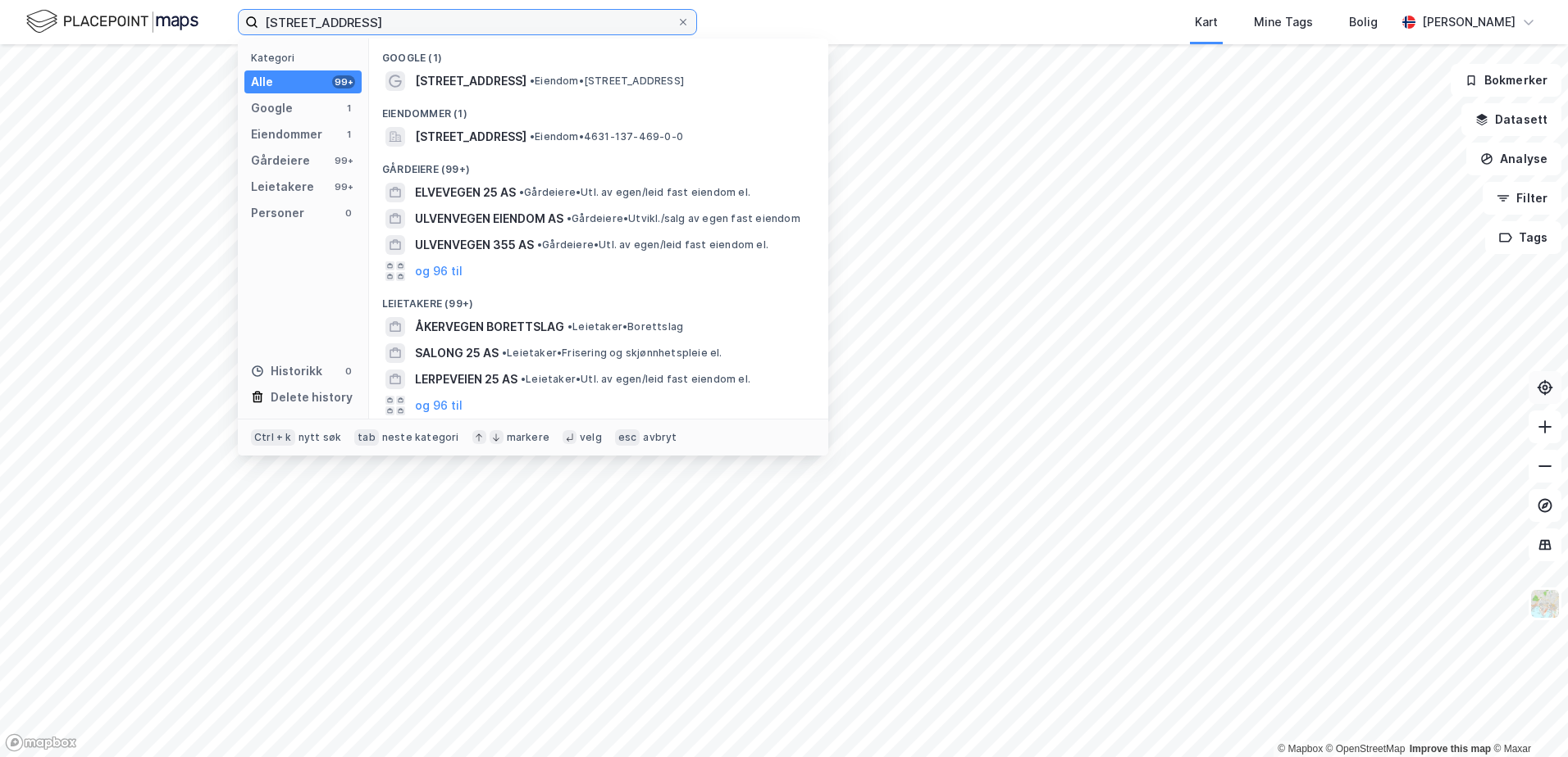
type input "alvervegen 25"
click at [527, 136] on span "Alvervegen 25, 5911, ALVERSUND, ALVER" at bounding box center [471, 136] width 111 height 20
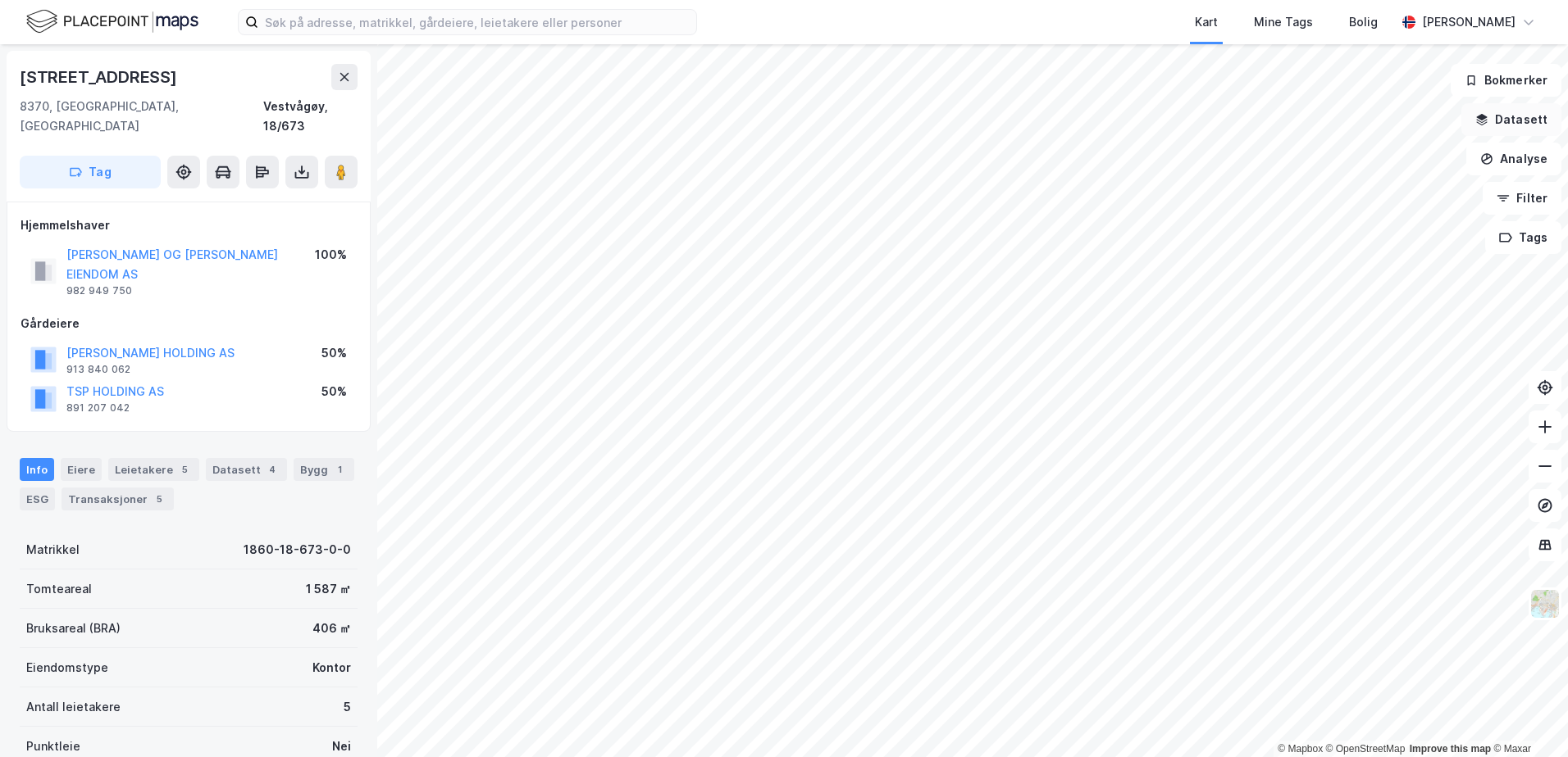
click at [1502, 114] on button "Datasett" at bounding box center [1510, 119] width 100 height 33
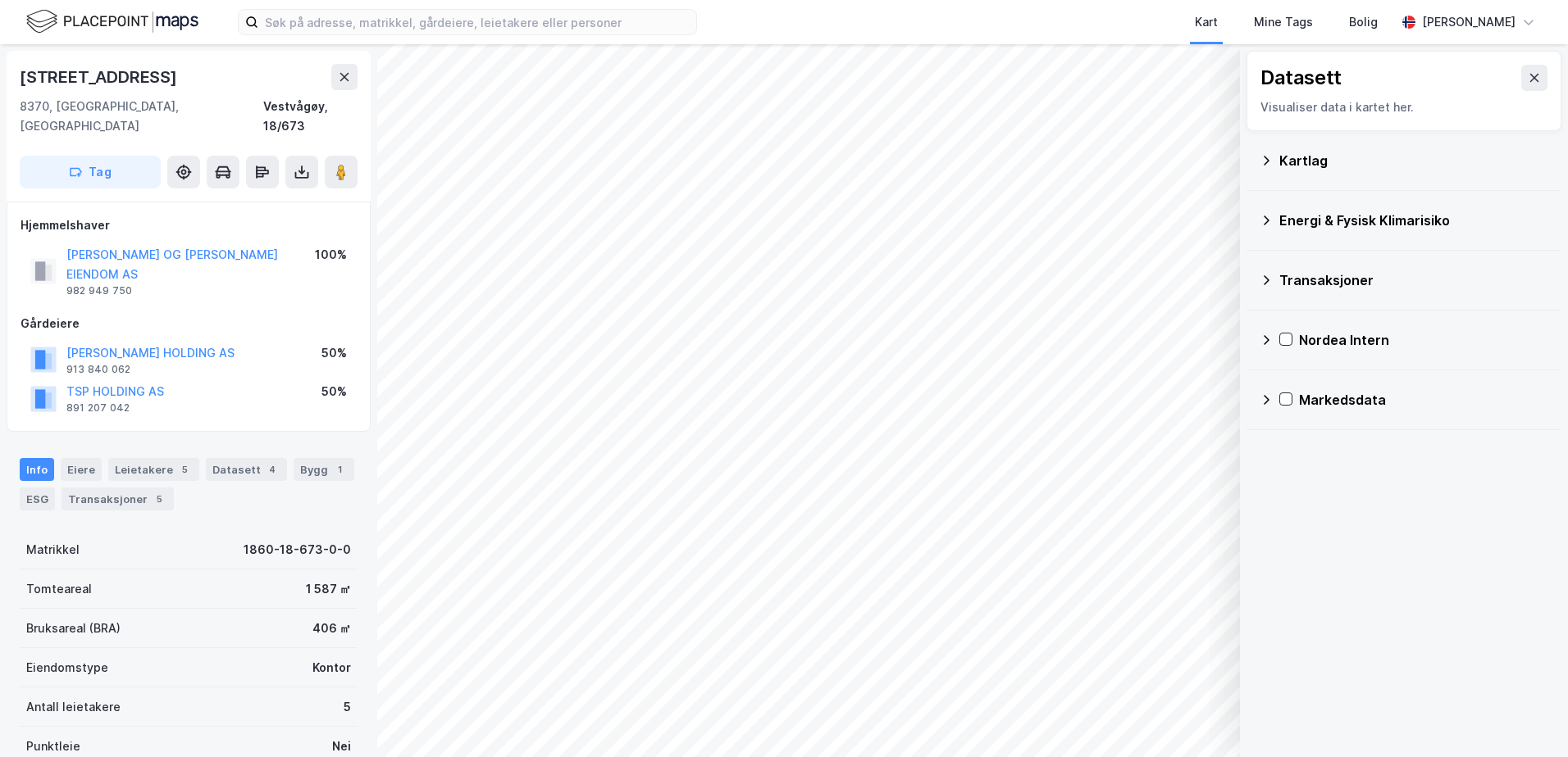
click at [1307, 159] on div "Kartlag" at bounding box center [1413, 161] width 269 height 20
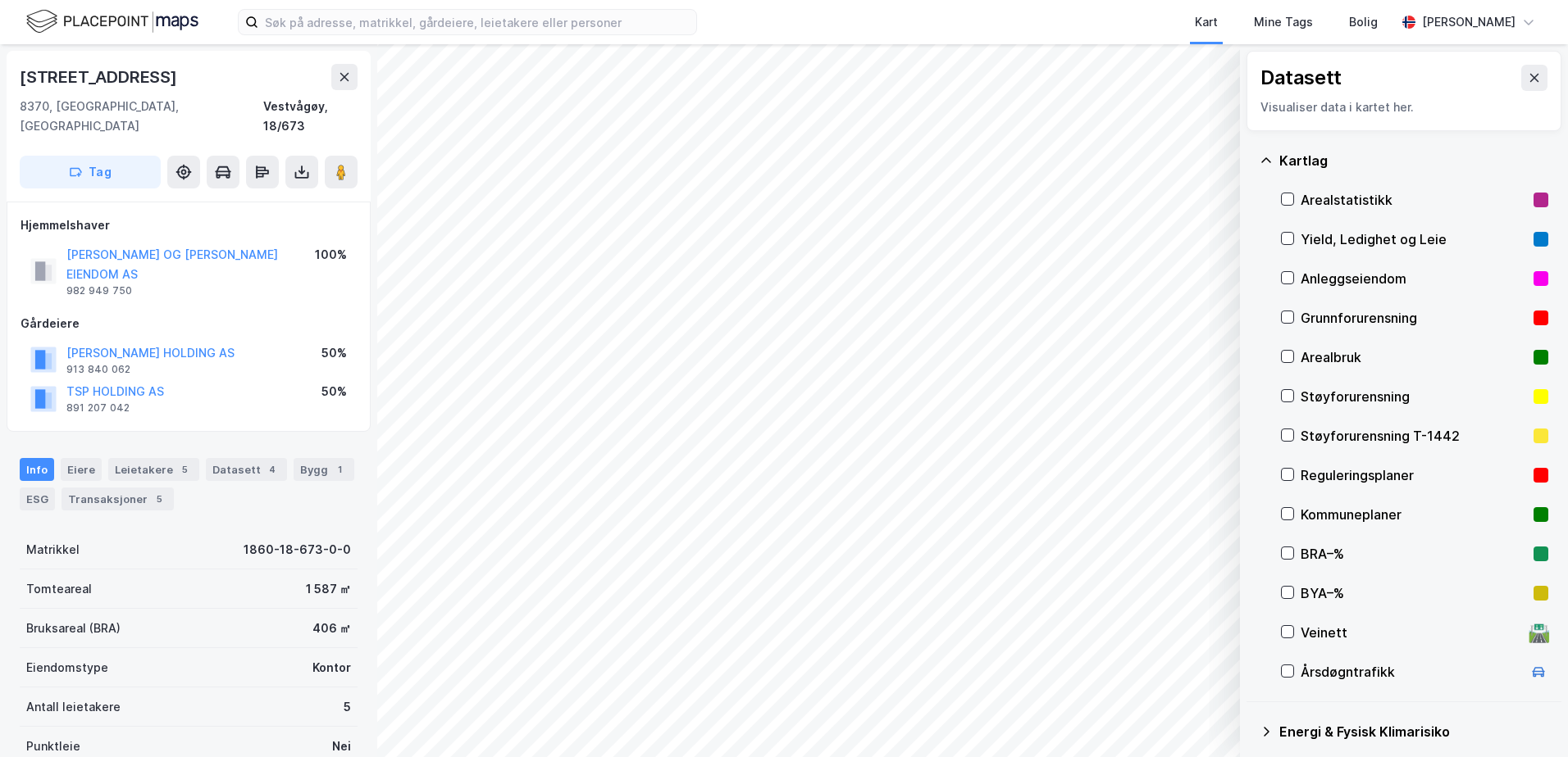
click at [1372, 319] on div "Grunnforurensning" at bounding box center [1414, 318] width 226 height 20
click at [1268, 163] on icon at bounding box center [1266, 161] width 13 height 13
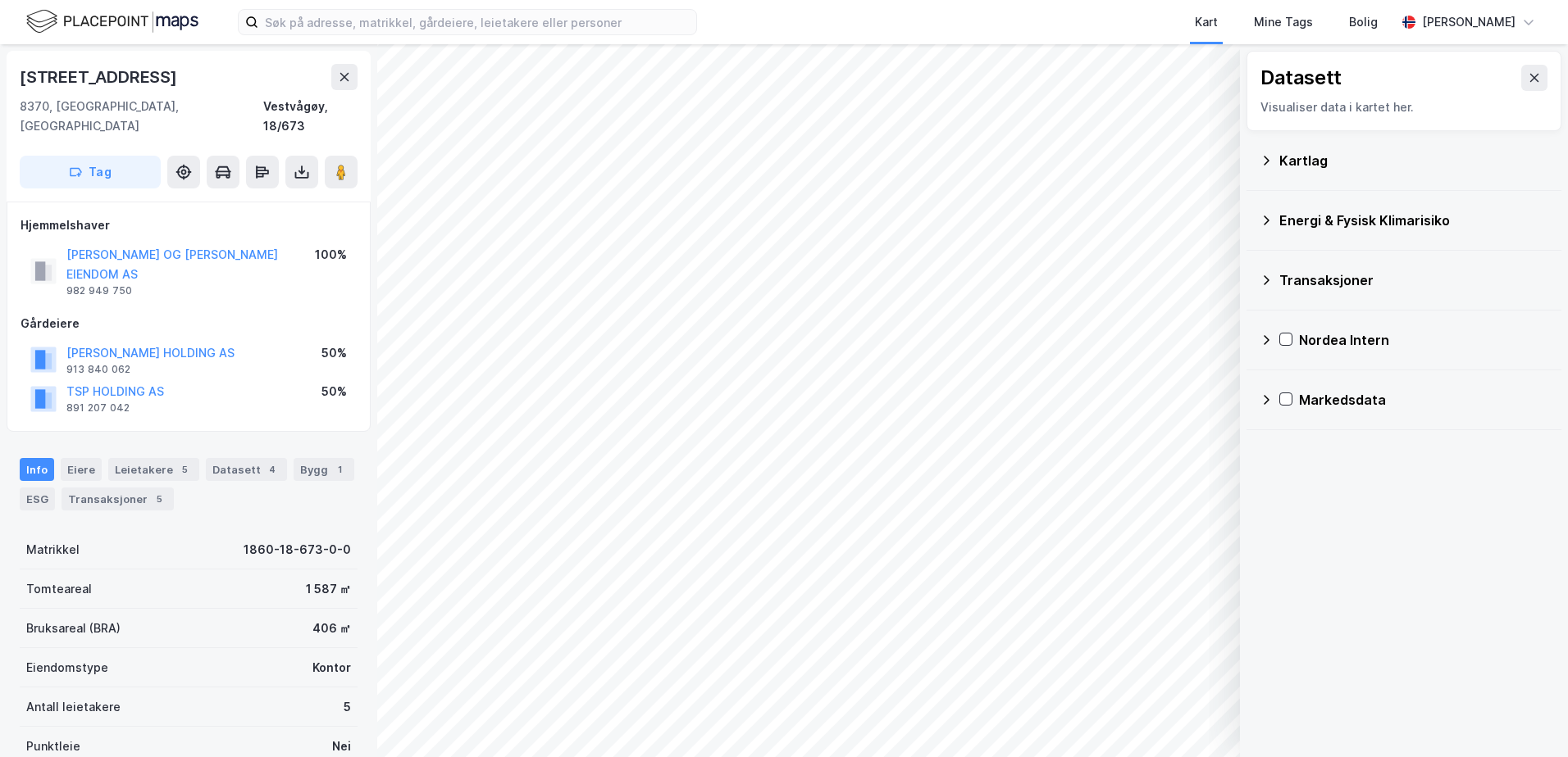
click at [1299, 221] on div "Energi & Fysisk Klimarisiko" at bounding box center [1413, 221] width 269 height 20
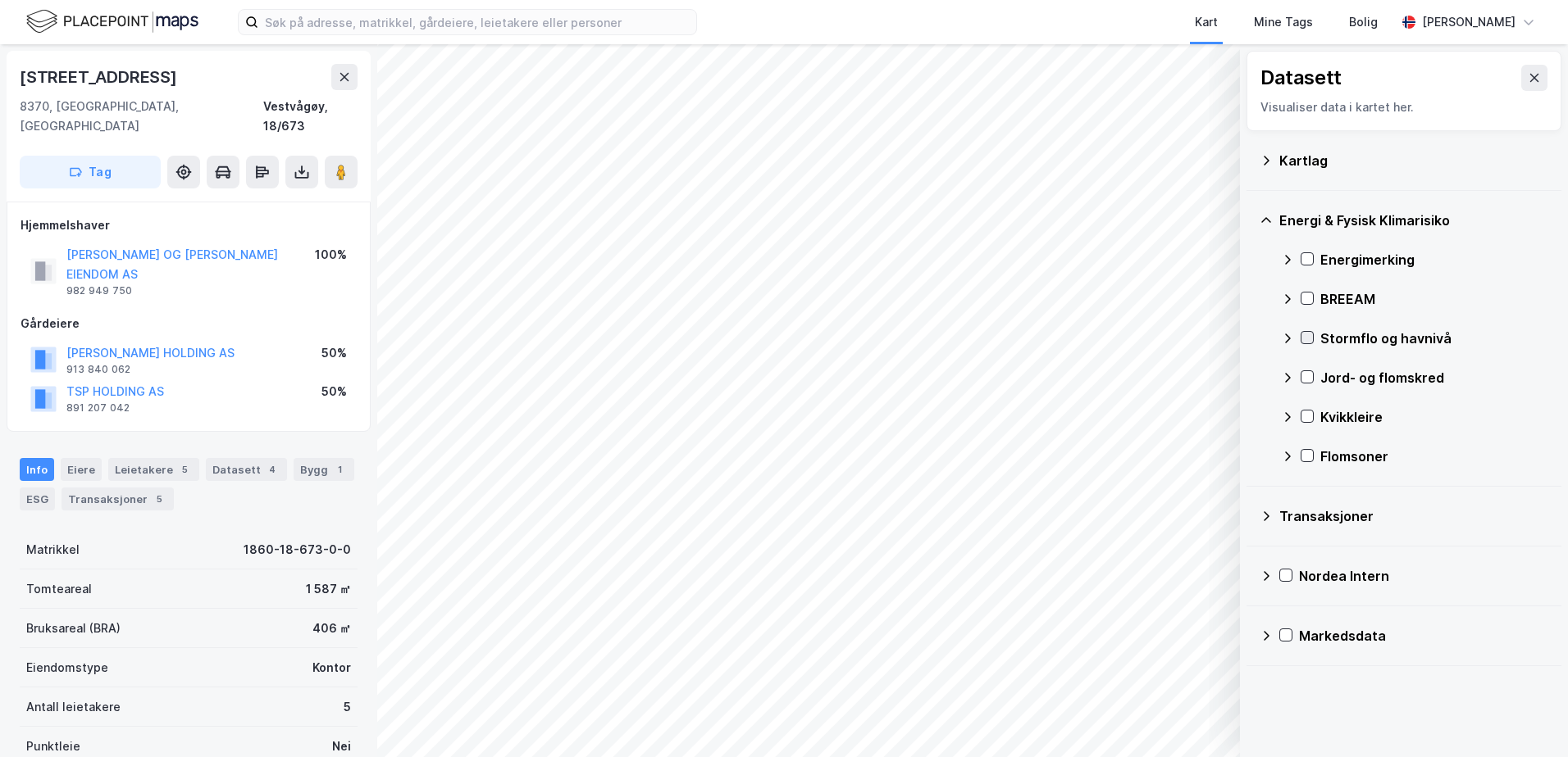
click at [1307, 335] on icon at bounding box center [1307, 338] width 12 height 12
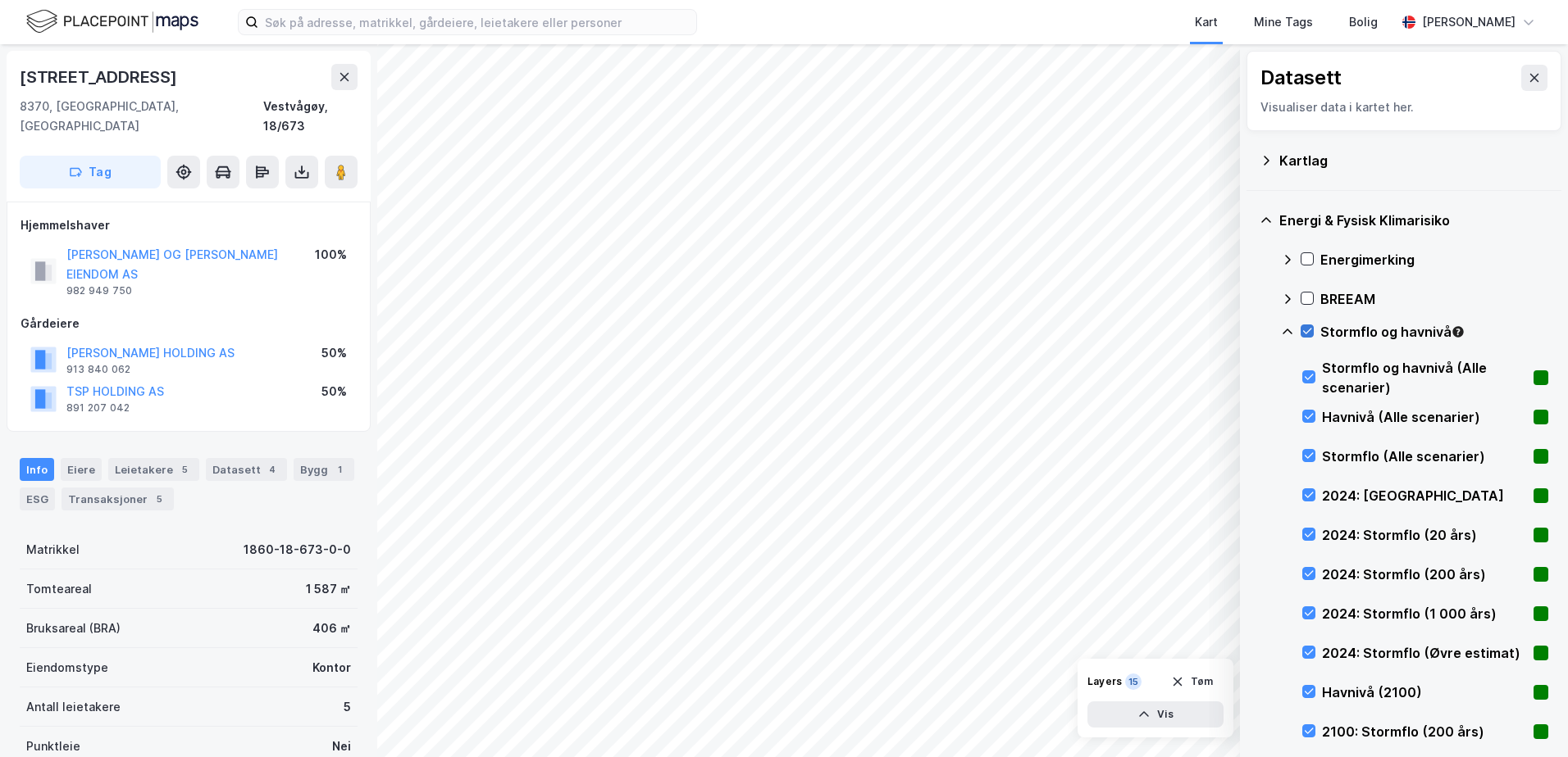
click at [1307, 328] on icon at bounding box center [1307, 330] width 12 height 12
click at [1282, 328] on icon at bounding box center [1288, 331] width 13 height 13
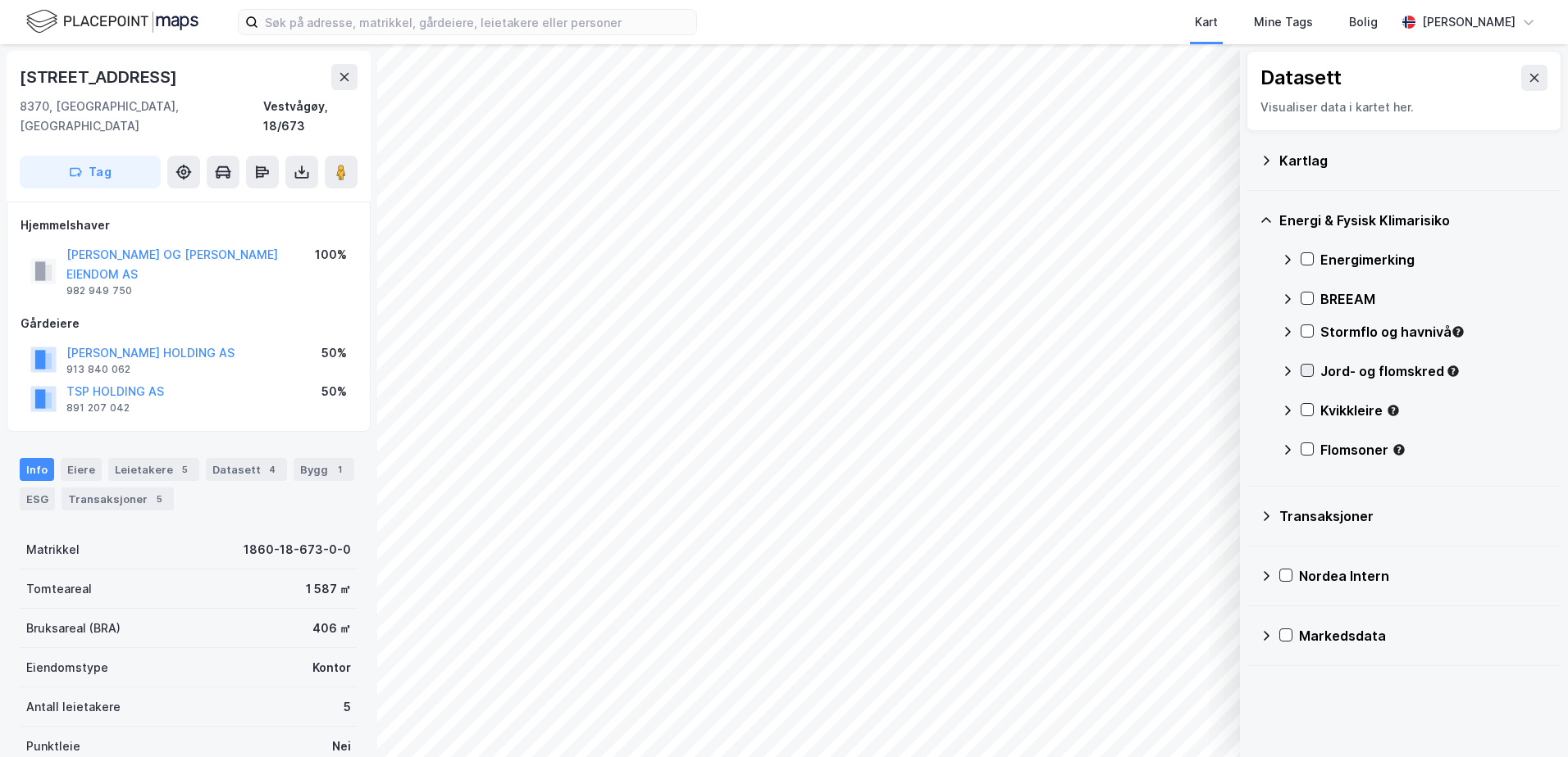
click at [1306, 369] on icon at bounding box center [1307, 370] width 12 height 12
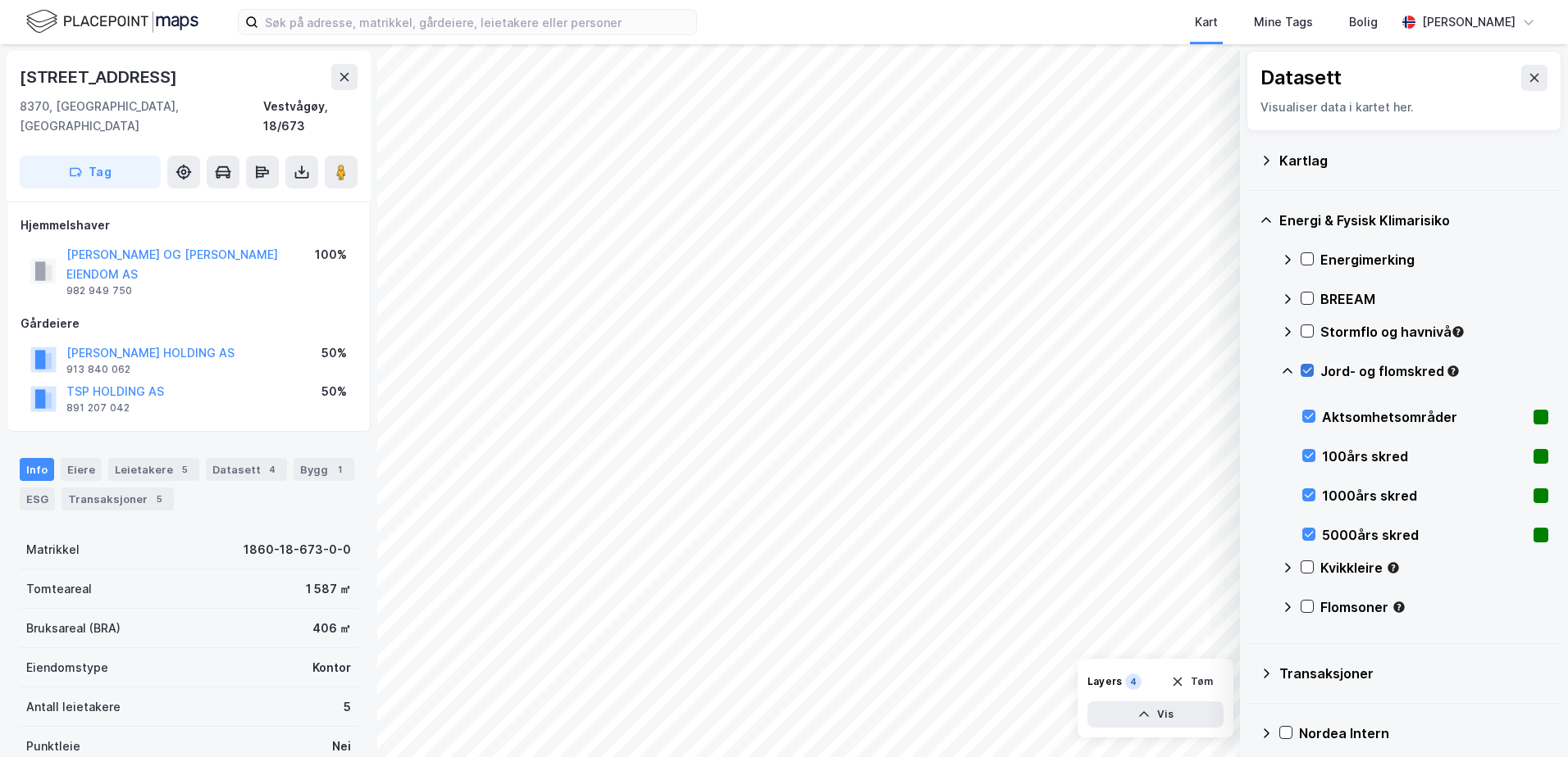
click at [1310, 369] on icon at bounding box center [1307, 370] width 12 height 12
click at [1288, 369] on icon at bounding box center [1287, 371] width 10 height 5
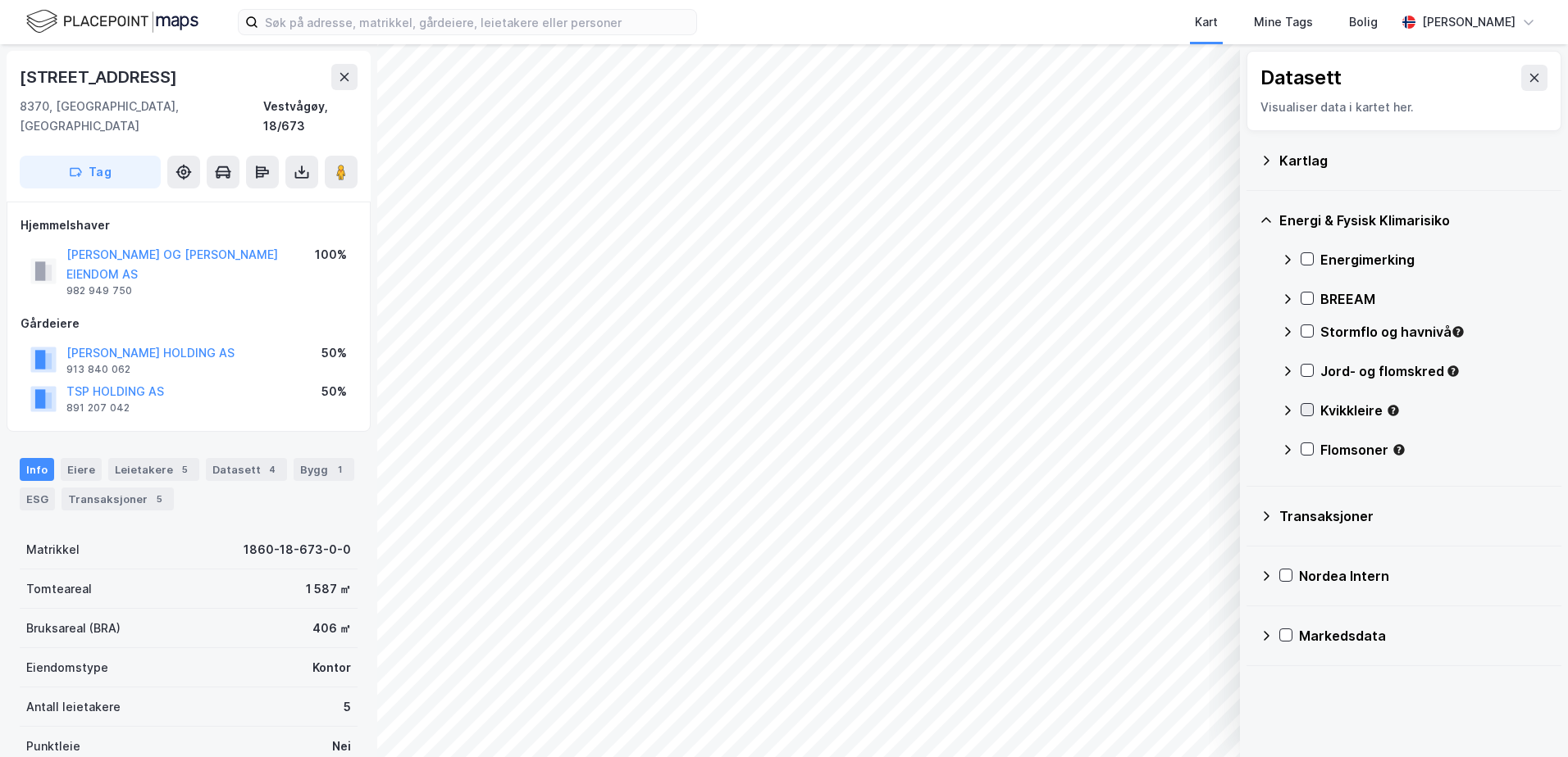
click at [1303, 409] on icon at bounding box center [1307, 409] width 12 height 12
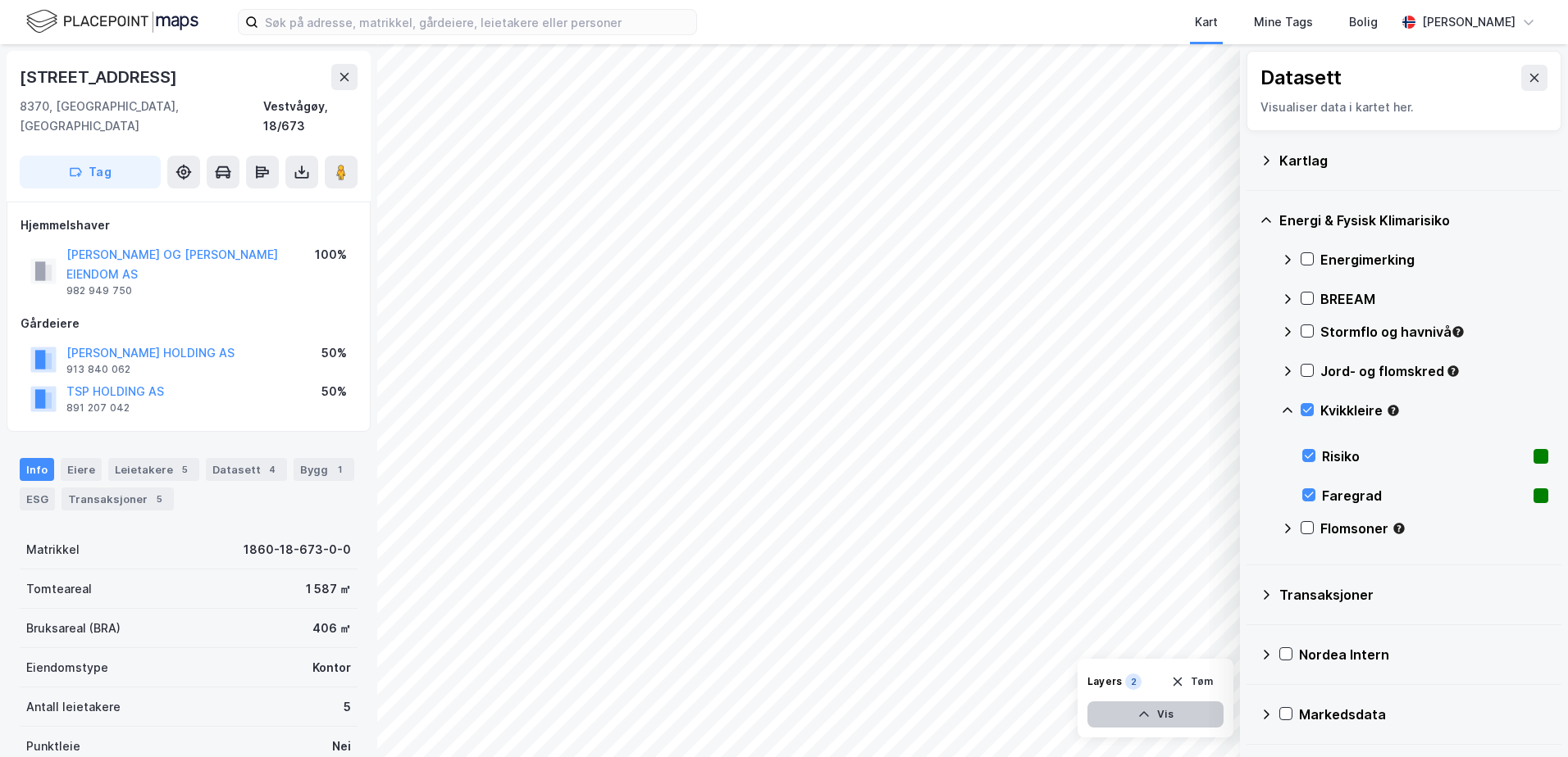
click at [1209, 709] on button "Vis" at bounding box center [1156, 714] width 137 height 26
click at [1207, 679] on icon at bounding box center [1207, 678] width 13 height 13
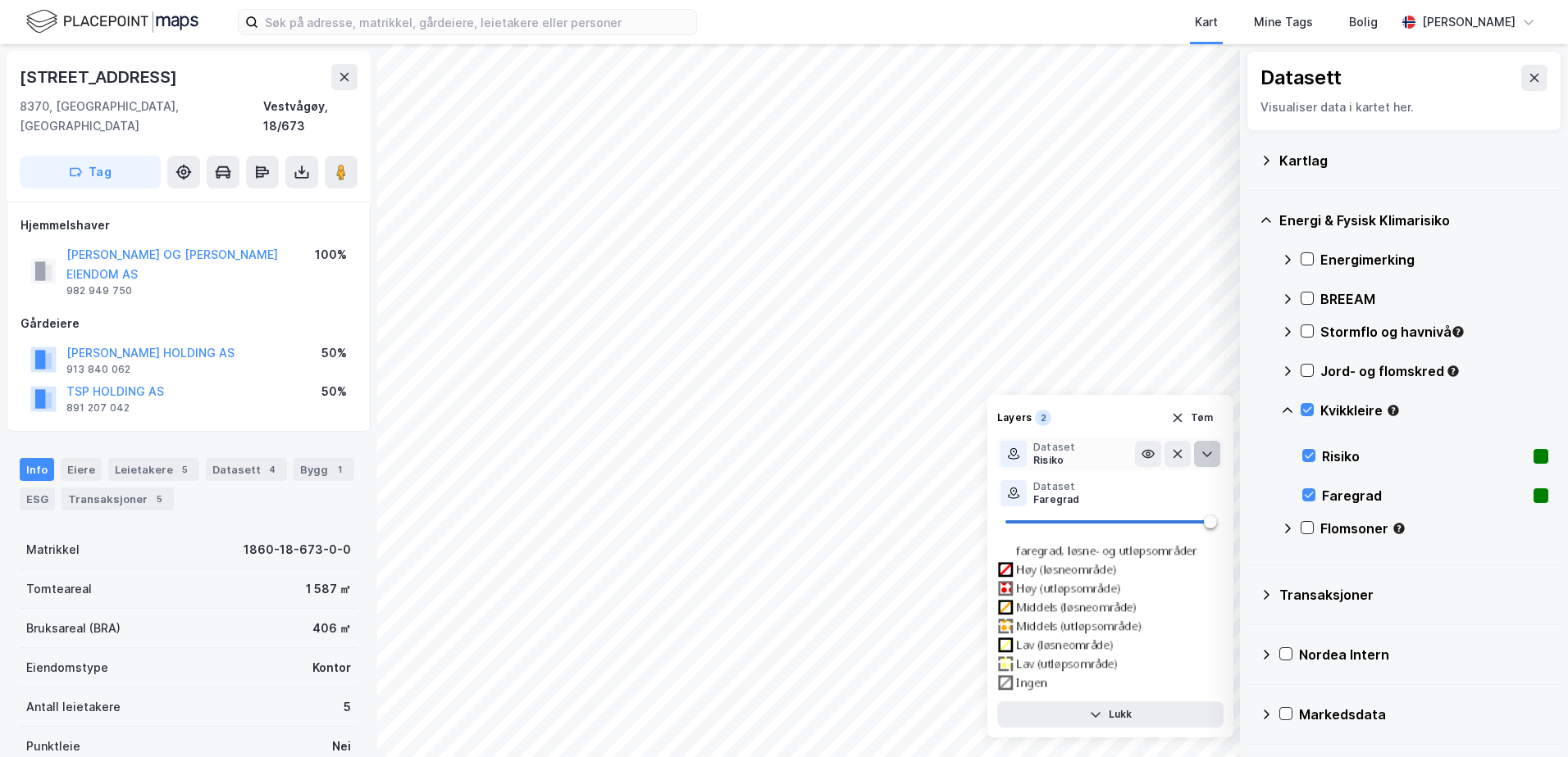
click at [1204, 458] on icon at bounding box center [1207, 453] width 13 height 13
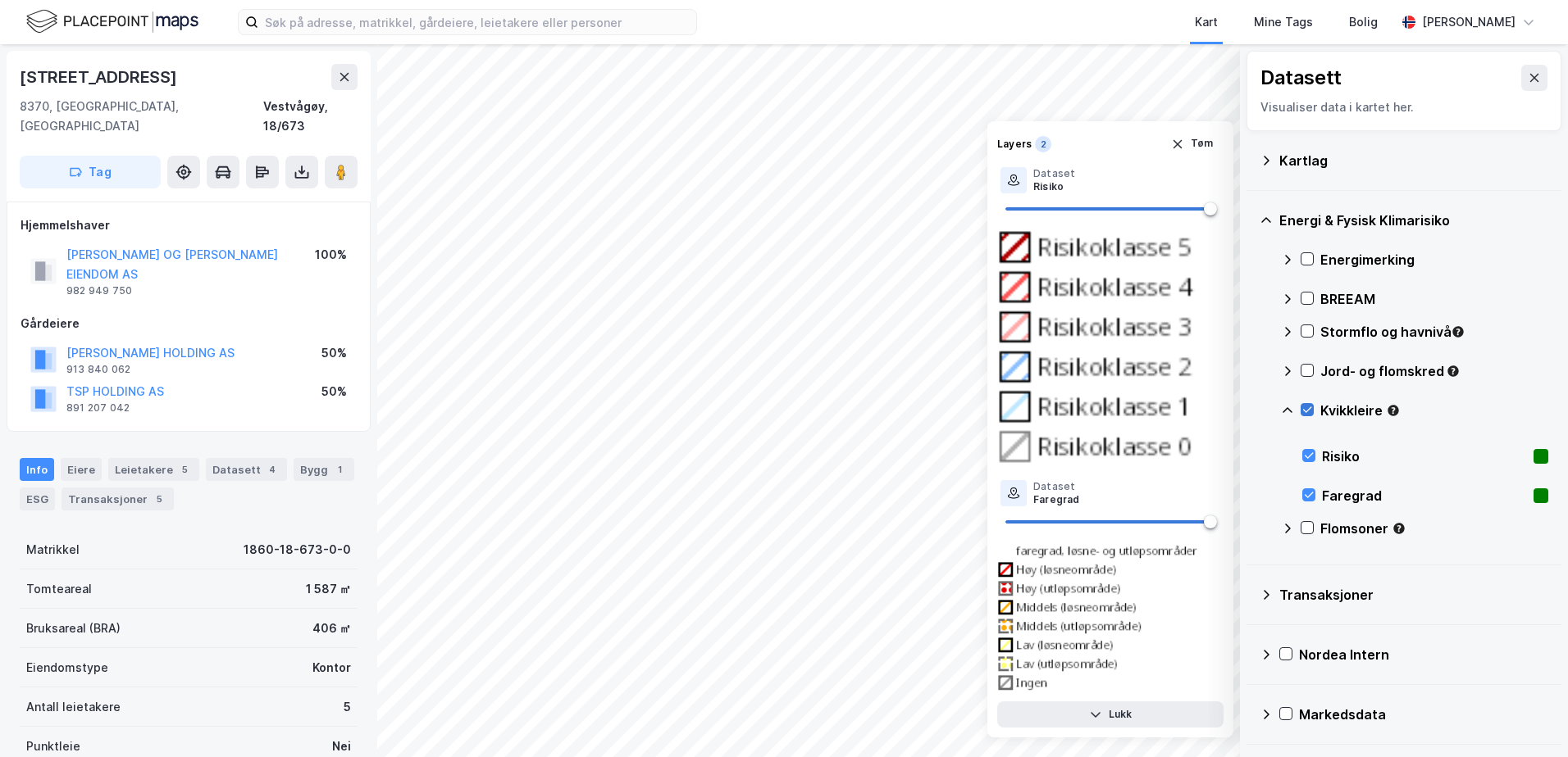
click at [1304, 403] on div at bounding box center [1307, 409] width 13 height 13
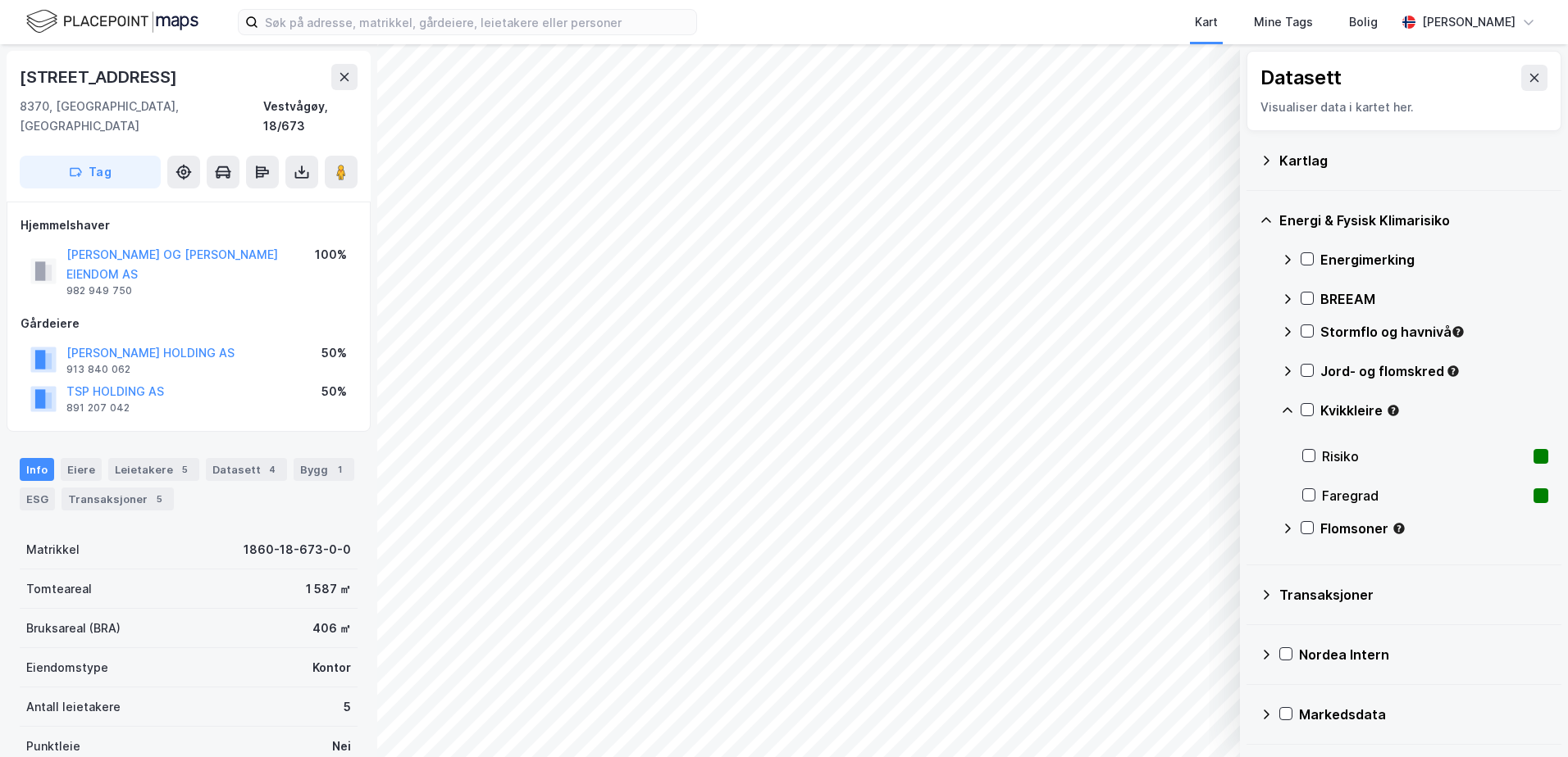
click at [1286, 409] on icon at bounding box center [1287, 410] width 10 height 5
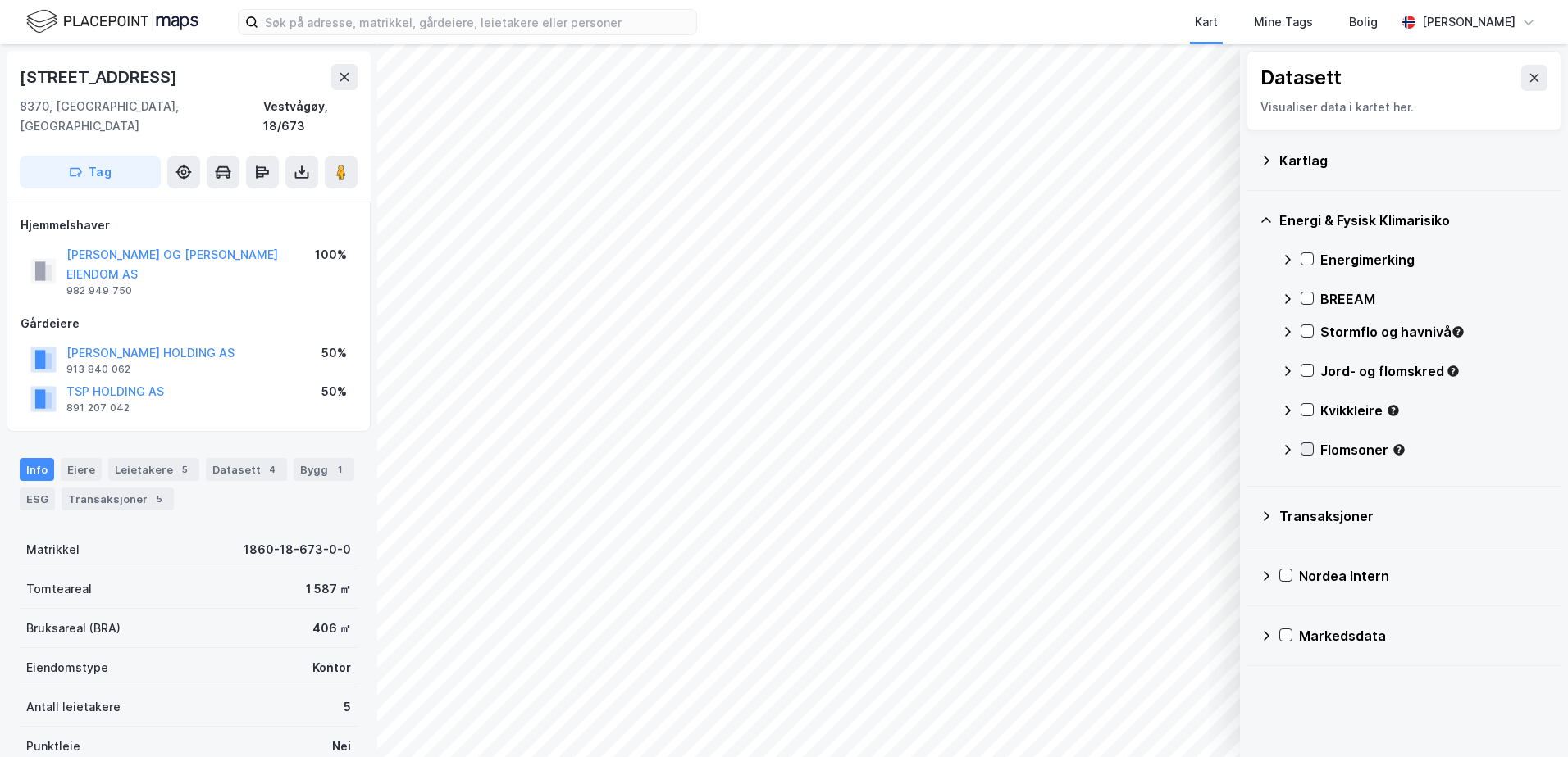
click at [1305, 445] on icon at bounding box center [1307, 449] width 12 height 12
